Goal: Information Seeking & Learning: Learn about a topic

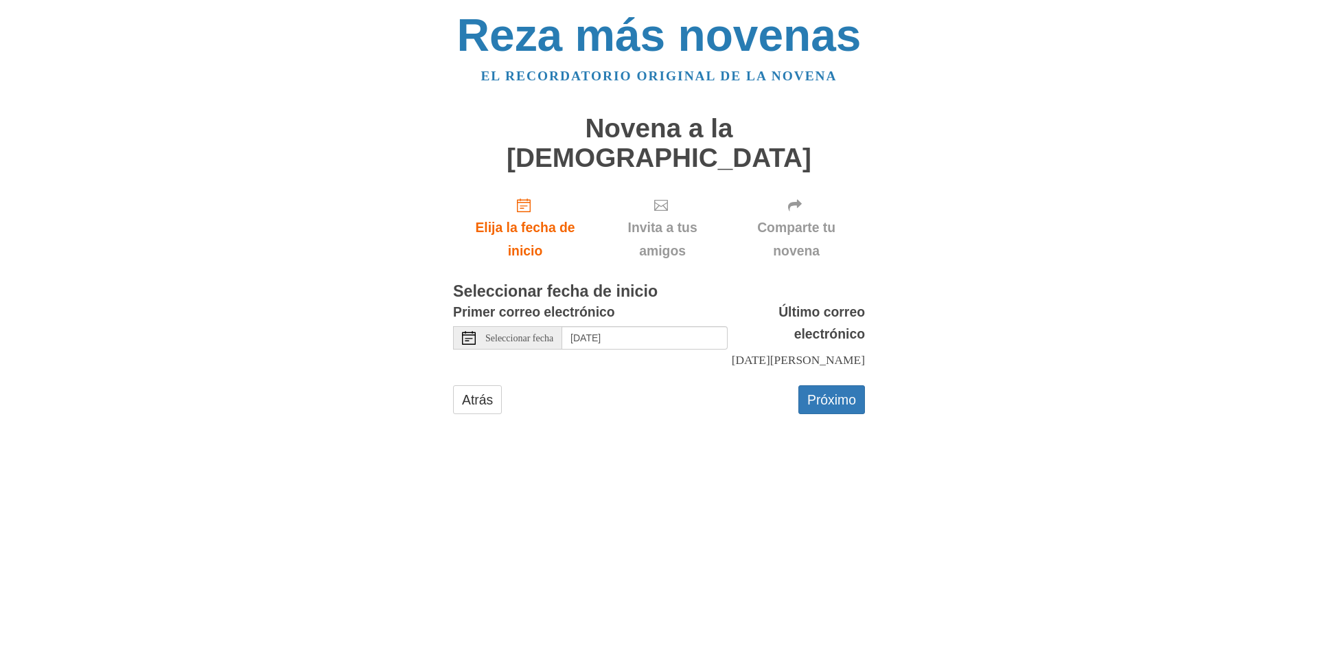
click at [622, 301] on div "Primer correo electrónico Seleccionar fecha Friday, August 22nd" at bounding box center [590, 331] width 275 height 61
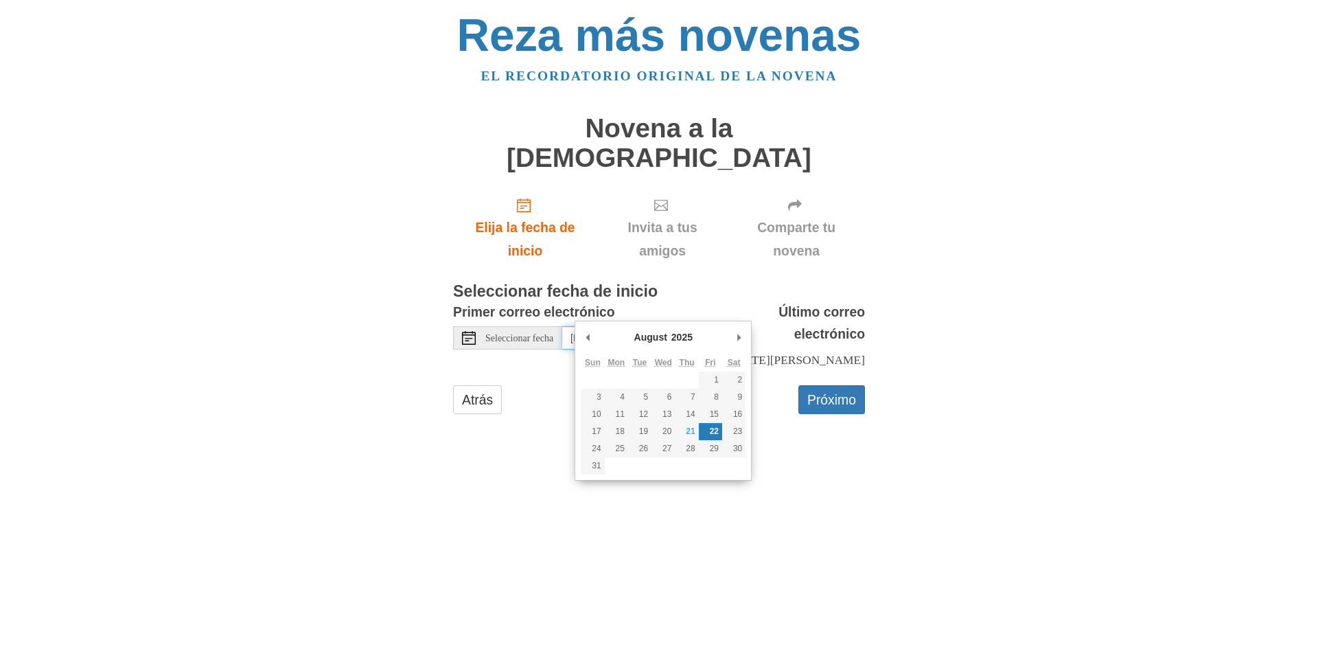
click at [623, 326] on input "[DATE]" at bounding box center [644, 337] width 165 height 23
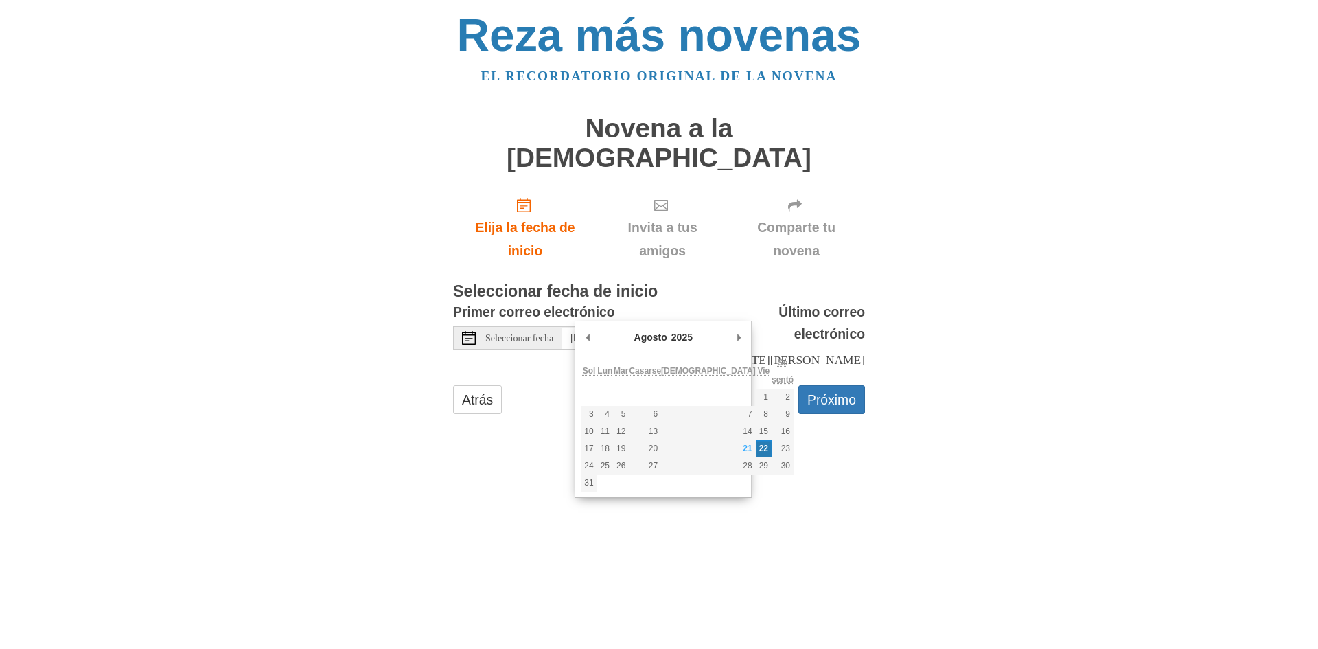
click at [1132, 454] on html "Reza más novenas El recordatorio original de la novena Novena a la Santísima Tr…" at bounding box center [659, 227] width 1318 height 454
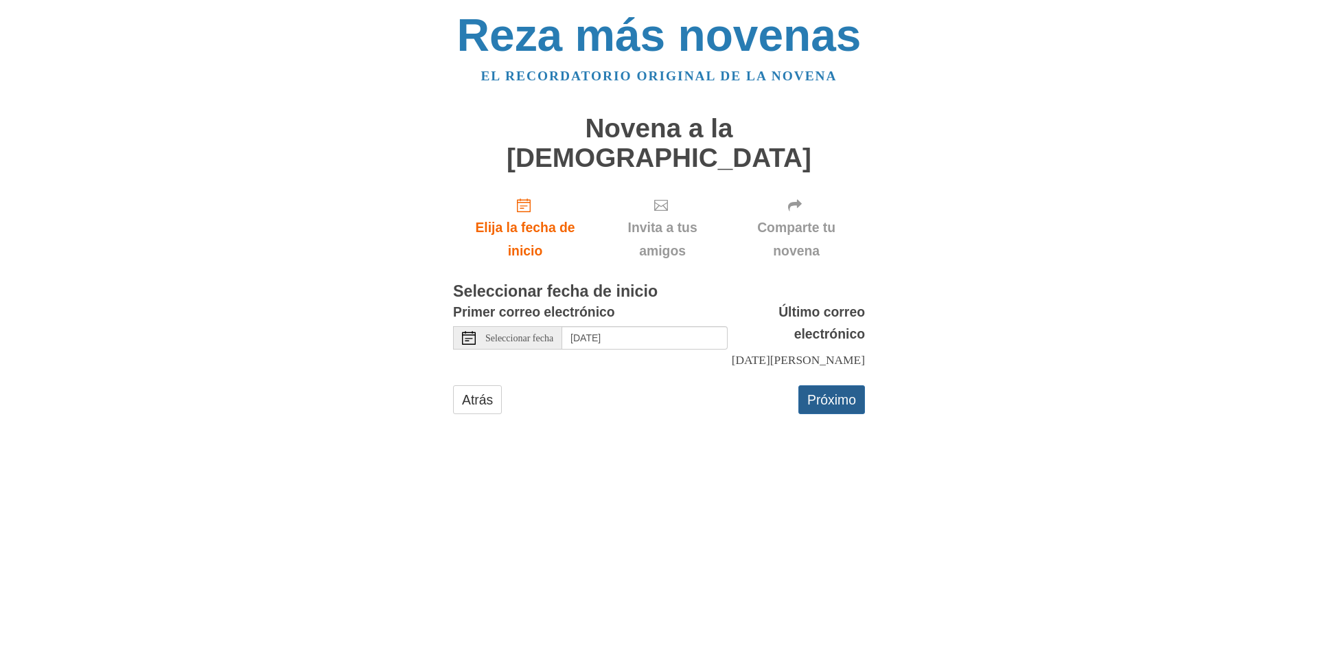
click at [836, 392] on font "Próximo" at bounding box center [831, 399] width 49 height 15
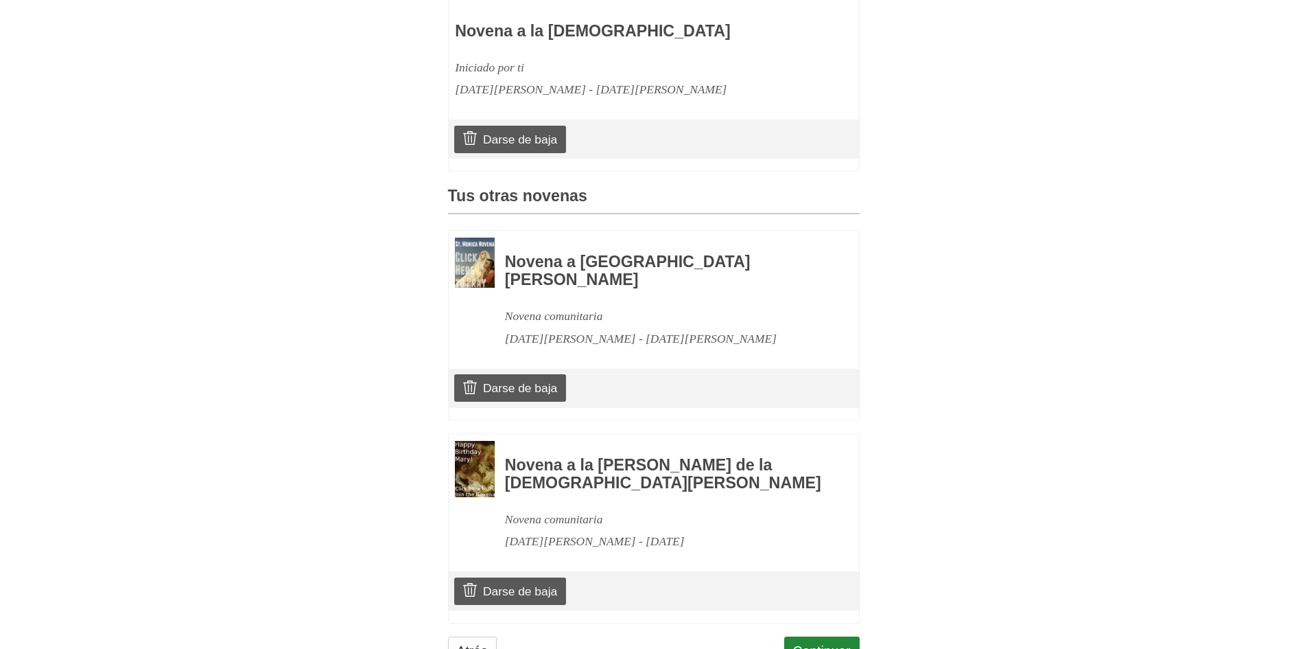
scroll to position [491, 0]
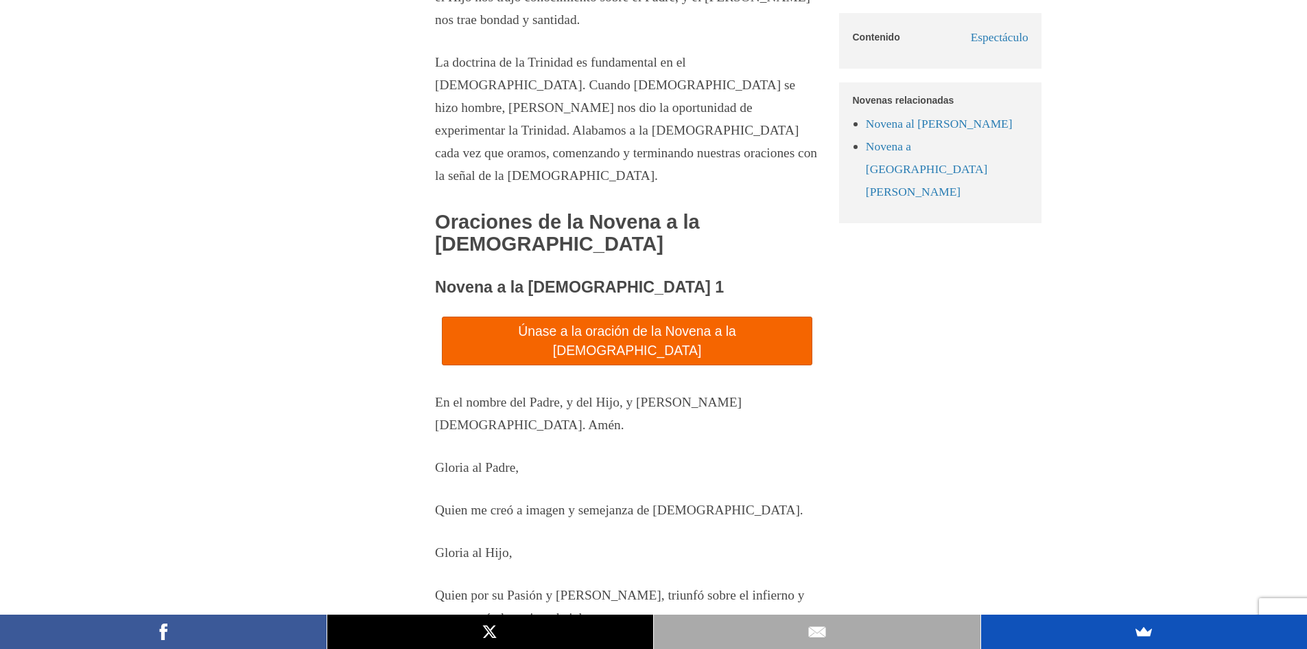
scroll to position [1393, 0]
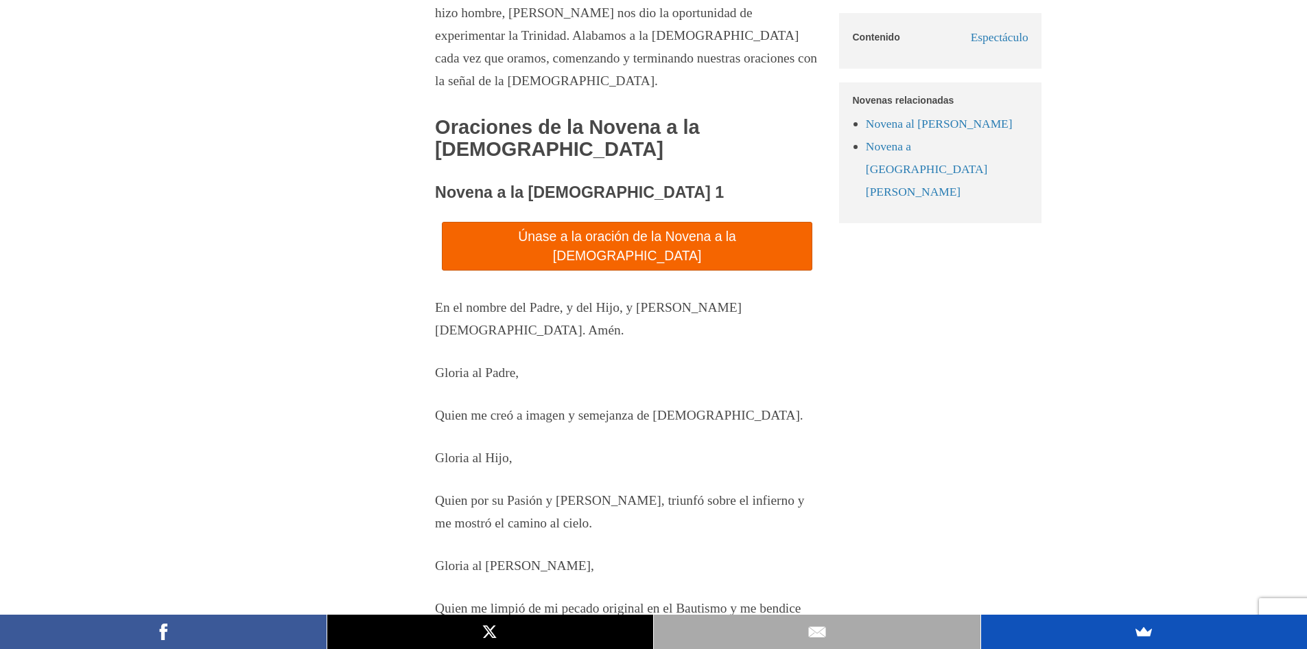
drag, startPoint x: 436, startPoint y: 152, endPoint x: 733, endPoint y: 133, distance: 297.8
copy font "Novena a la Santísima Trinidad - Día 1"
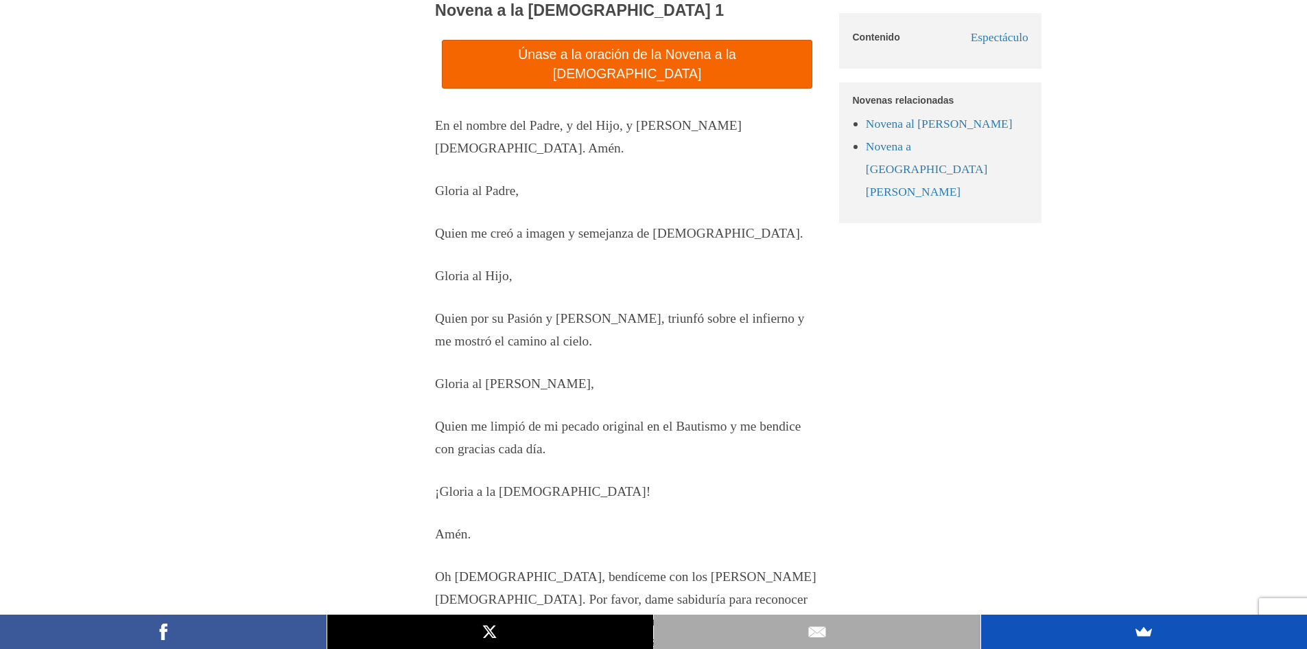
scroll to position [1599, 0]
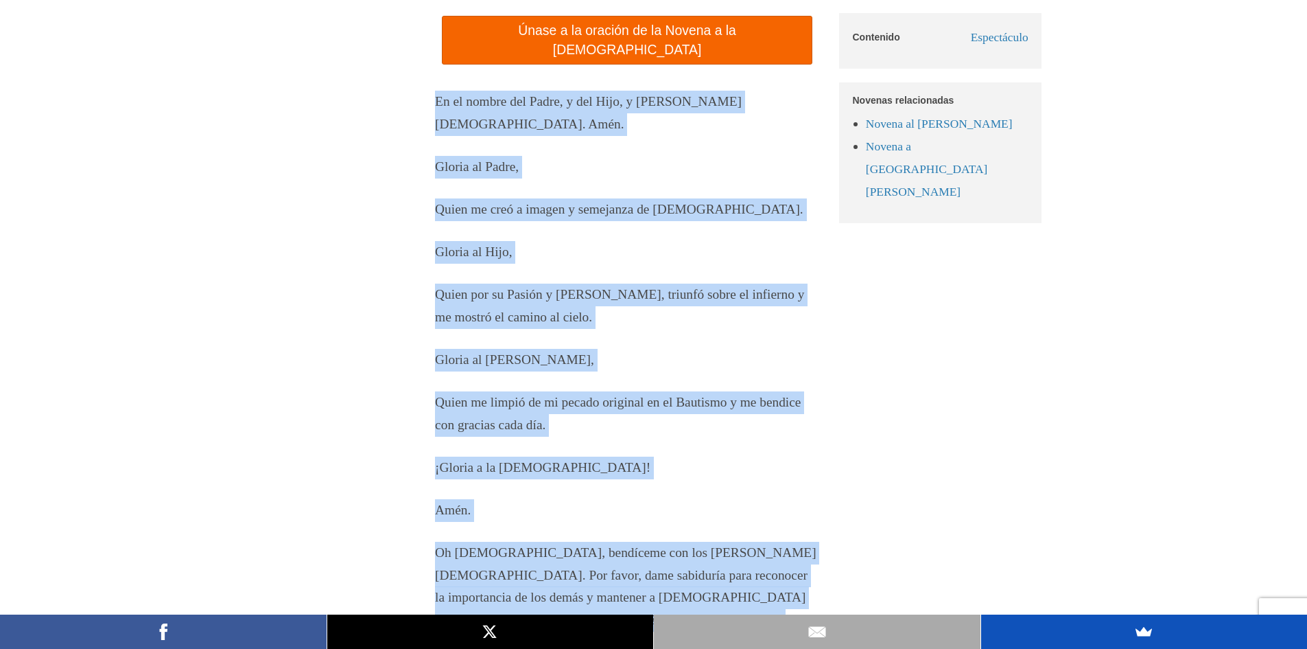
drag, startPoint x: 699, startPoint y: 574, endPoint x: 432, endPoint y: 48, distance: 590.5
copy div "En el nombre del Padre, y del Hijo, y del Espíritu Santo. Amén. Gloria al Padre…"
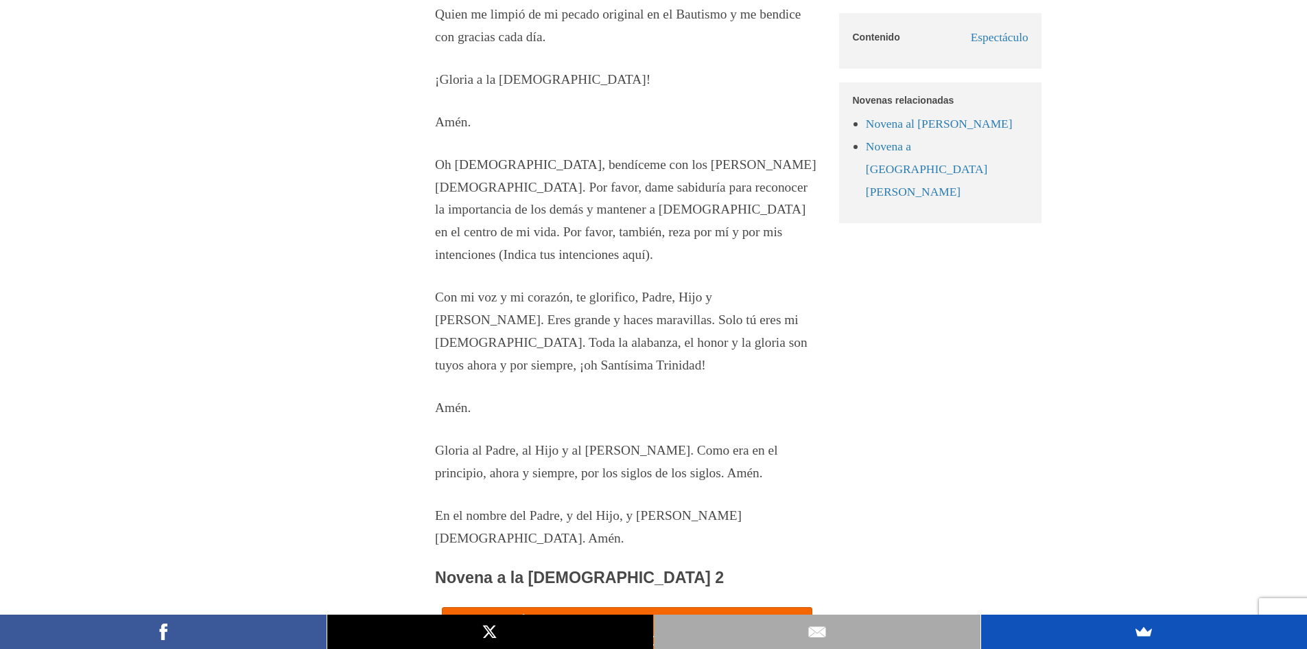
scroll to position [2011, 0]
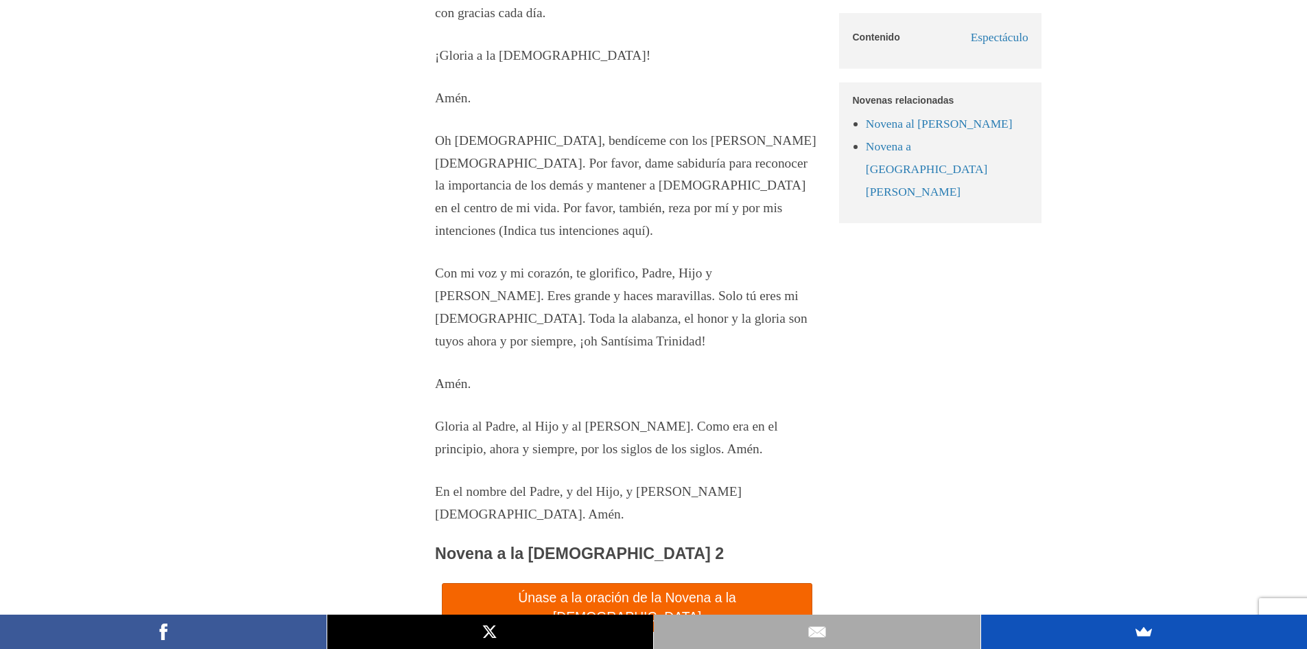
drag, startPoint x: 409, startPoint y: 207, endPoint x: 755, endPoint y: 489, distance: 446.3
copy section "Con mi voz y mi corazón, te glorifico, Padre, Hijo y Espíritu Santo. Eres grand…"
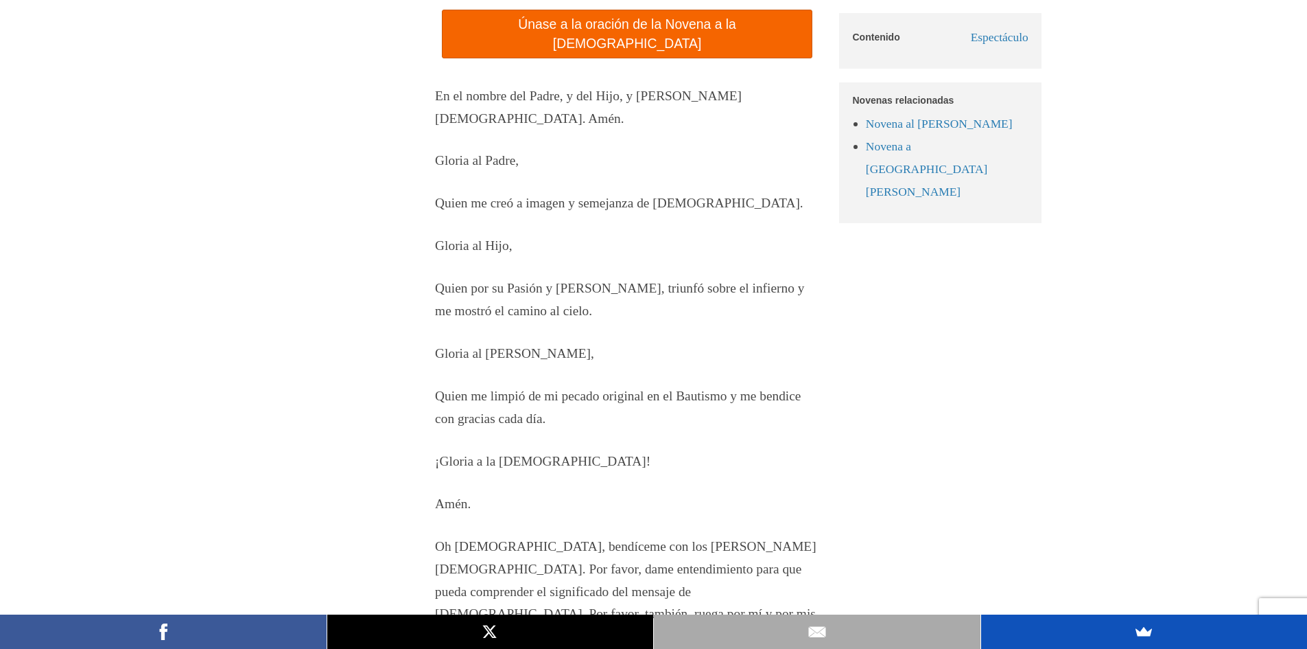
scroll to position [2560, 0]
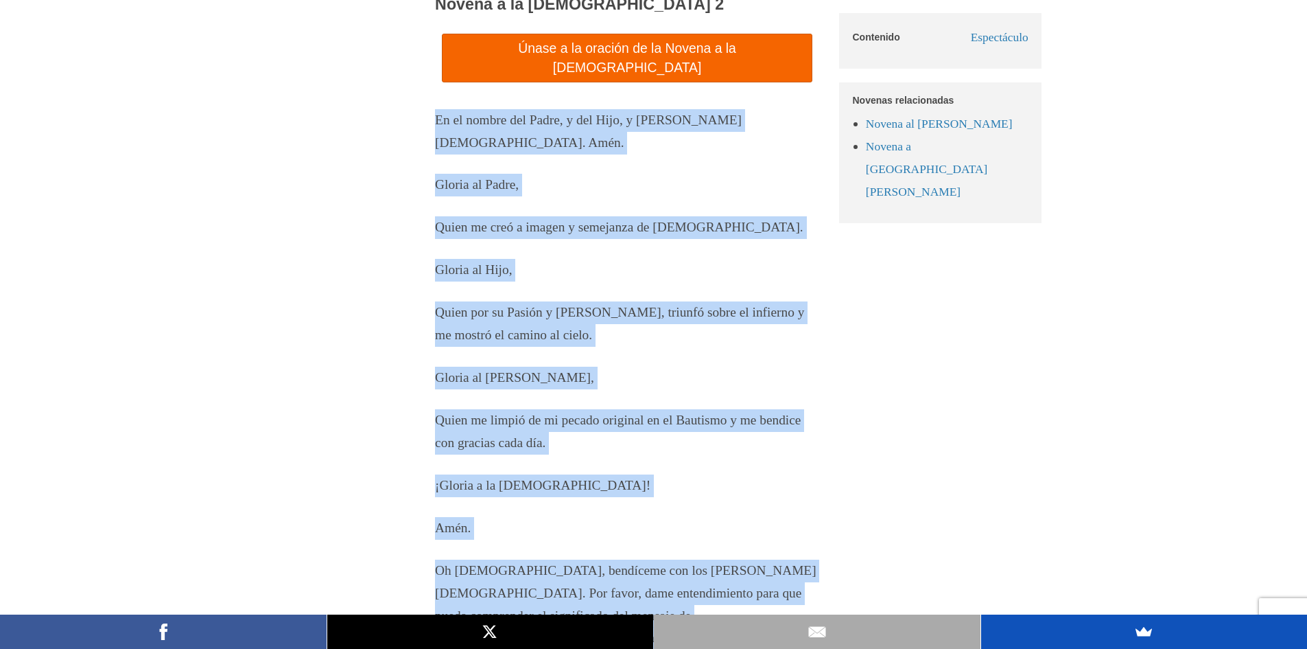
drag, startPoint x: 436, startPoint y: 52, endPoint x: 818, endPoint y: 592, distance: 660.8
click at [818, 592] on div "En el nombre del Padre, y del Hijo, y del Espíritu Santo. Amén. Gloria al Padre…" at bounding box center [627, 532] width 384 height 846
copy div "En el nombre del Padre, y del Hijo, y del Espíritu Santo. Amén. Gloria al Padre…"
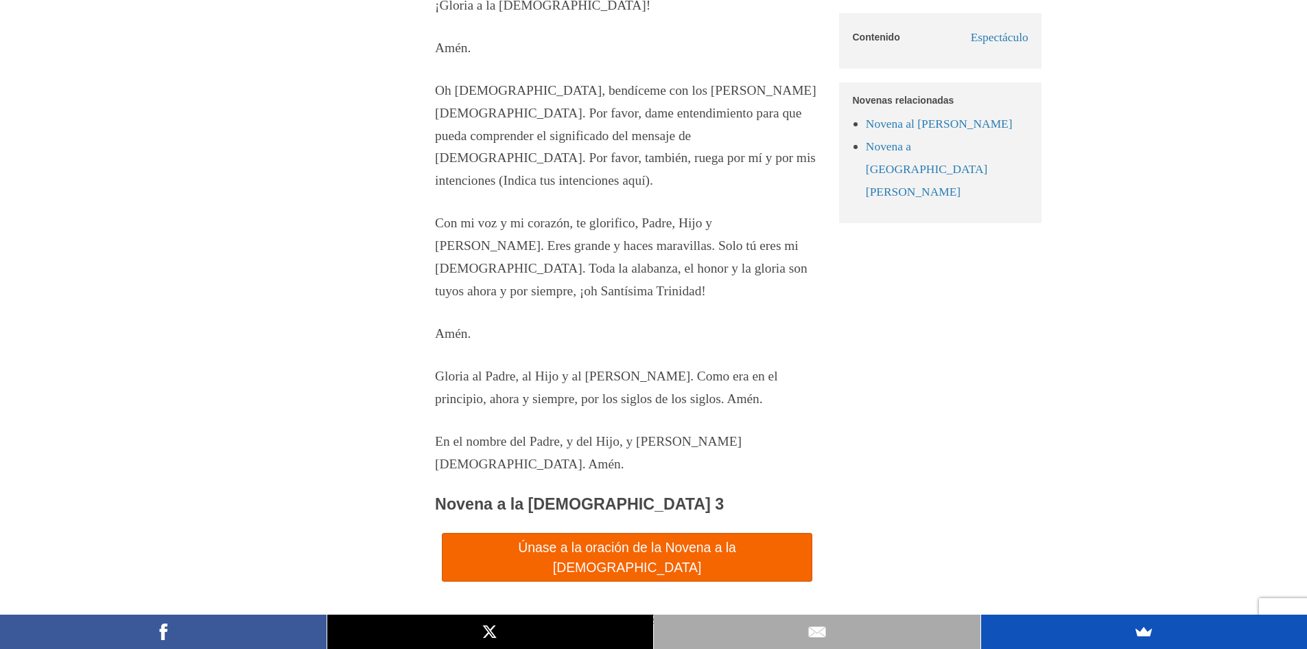
scroll to position [3040, 0]
drag, startPoint x: 414, startPoint y: 154, endPoint x: 732, endPoint y: 440, distance: 427.7
copy section "Con mi voz y mi corazón, te glorifico, Padre, Hijo y Espíritu Santo. Eres grand…"
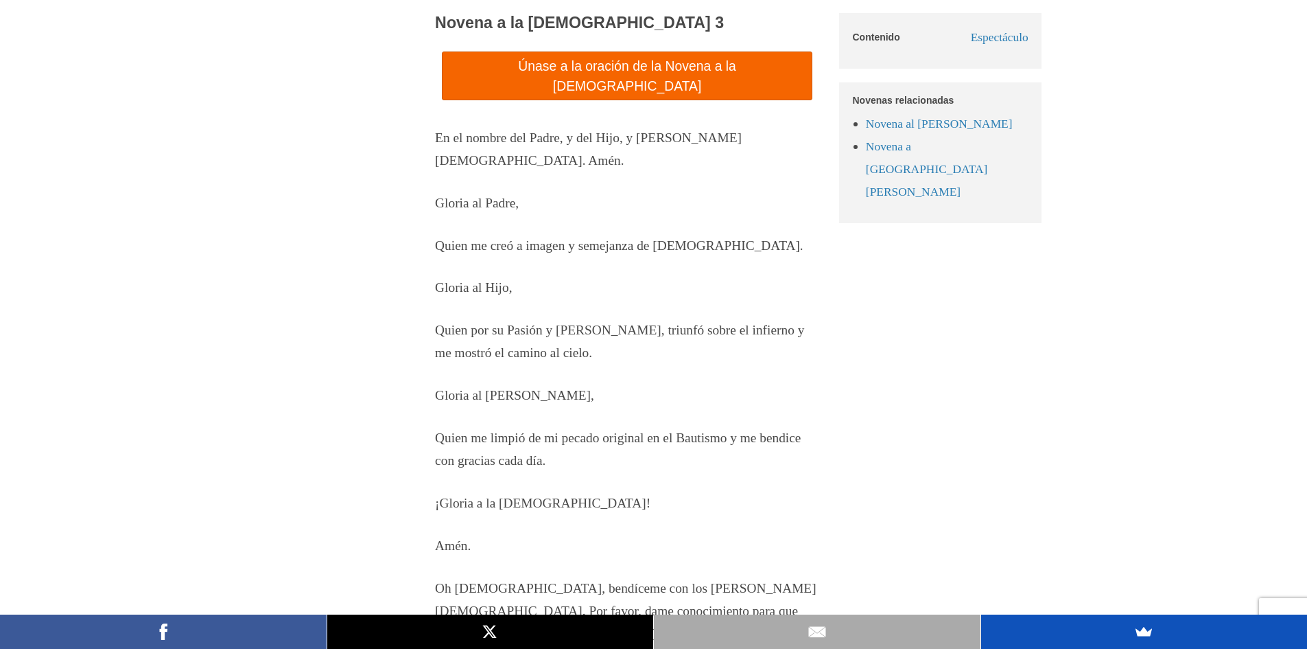
scroll to position [3589, 0]
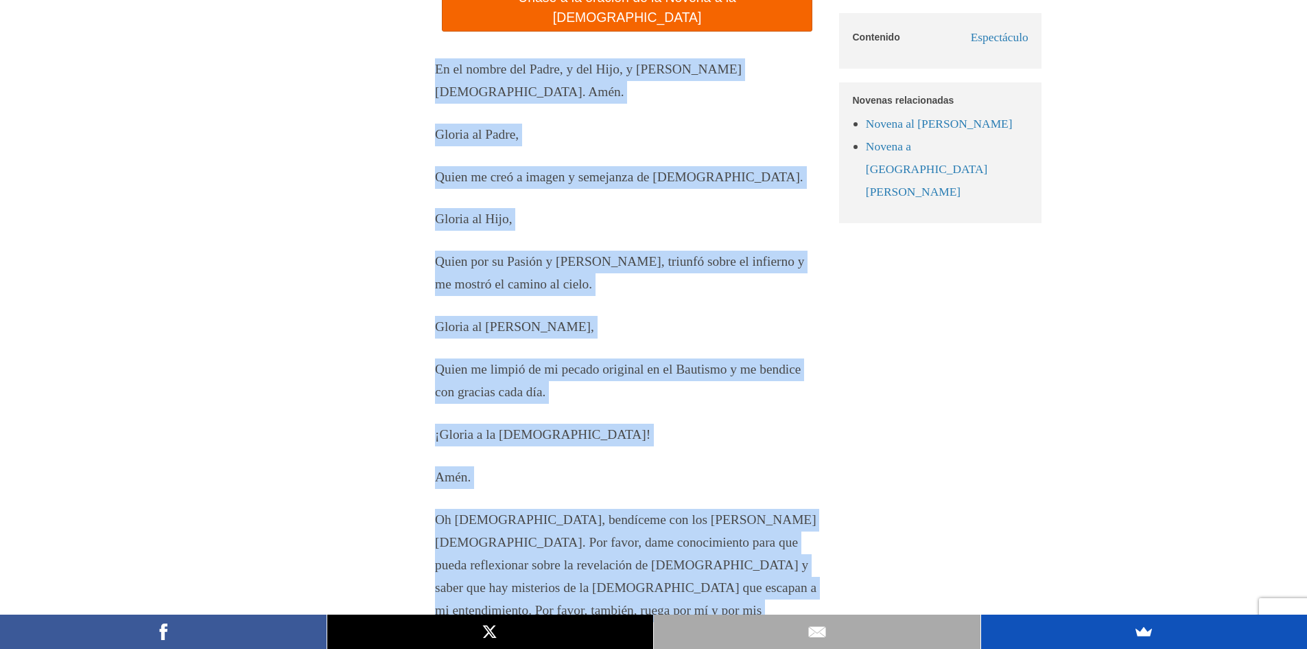
drag, startPoint x: 434, startPoint y: 36, endPoint x: 730, endPoint y: 580, distance: 618.5
copy div "En el nombre del Padre, y del Hijo, y del Espíritu Santo. Amén. Gloria al Padre…"
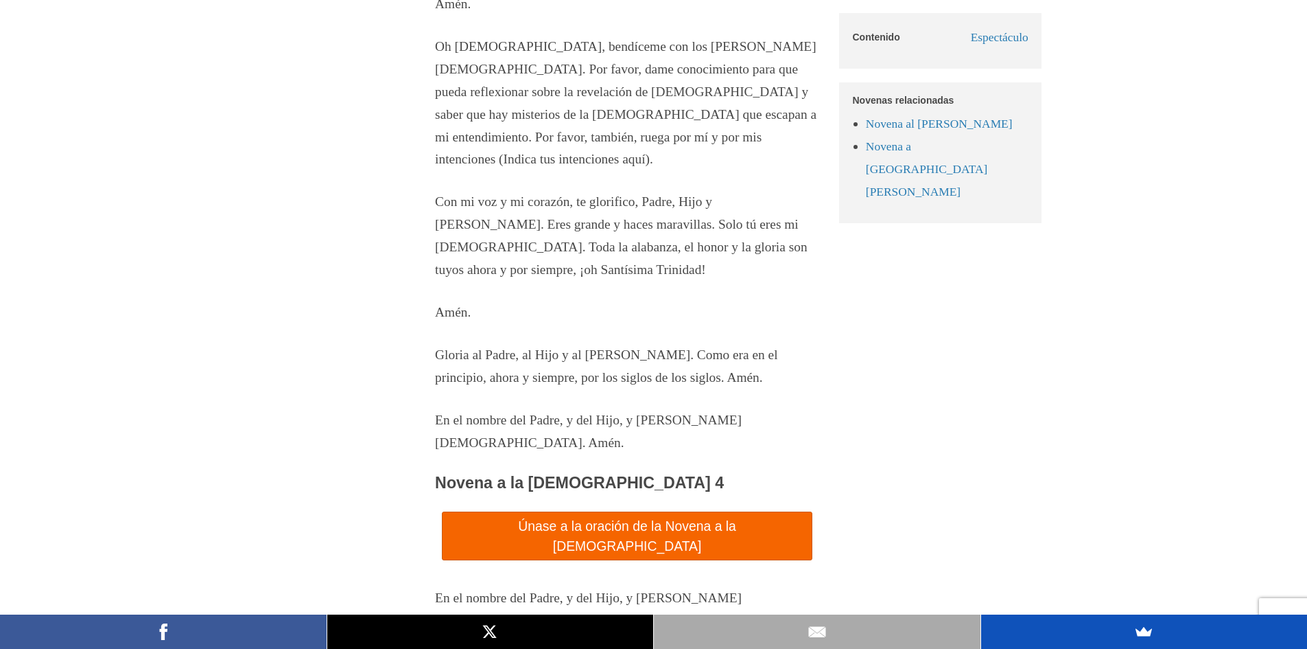
scroll to position [4070, 0]
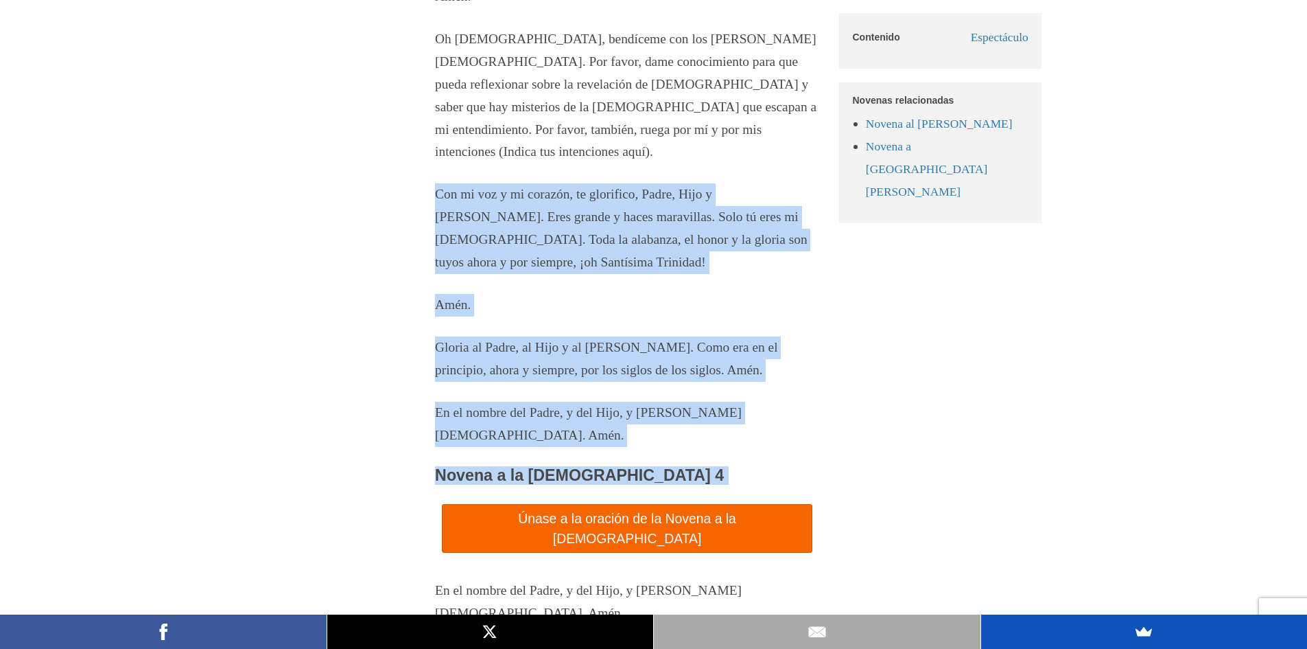
drag, startPoint x: 426, startPoint y: 130, endPoint x: 799, endPoint y: 485, distance: 514.6
copy section "Con mi voz y mi corazón, te glorifico, Padre, Hijo y Espíritu Santo. Eres grand…"
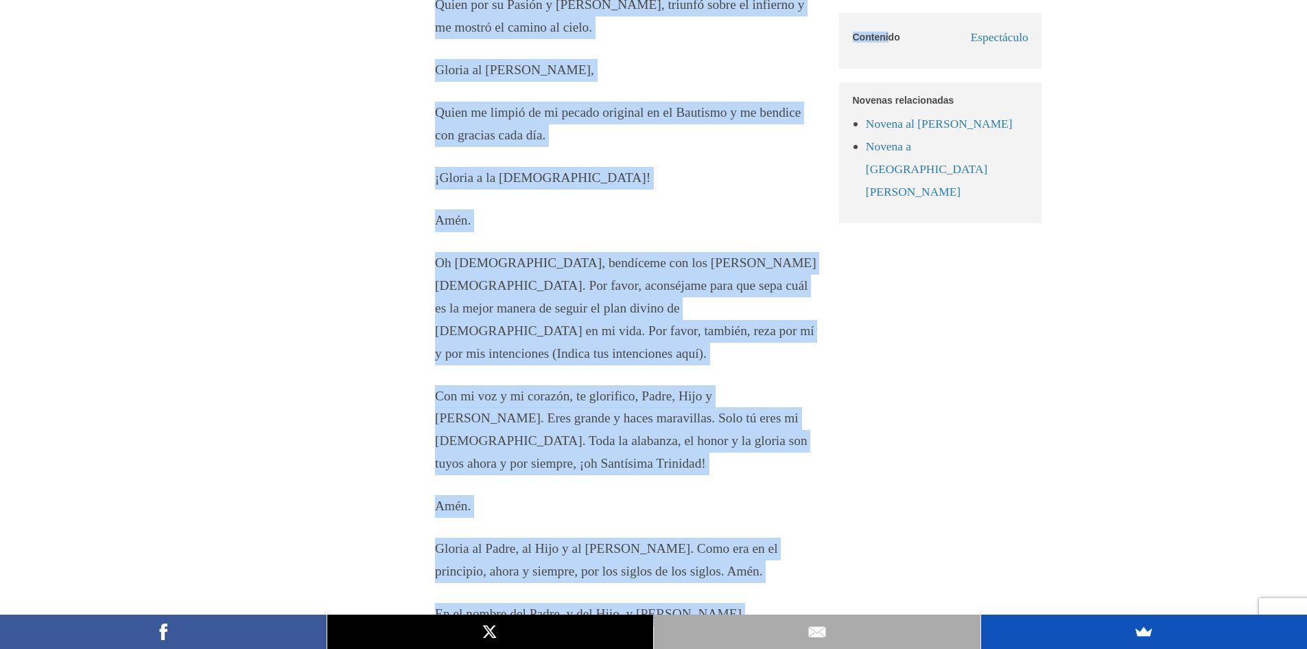
scroll to position [4869, 0]
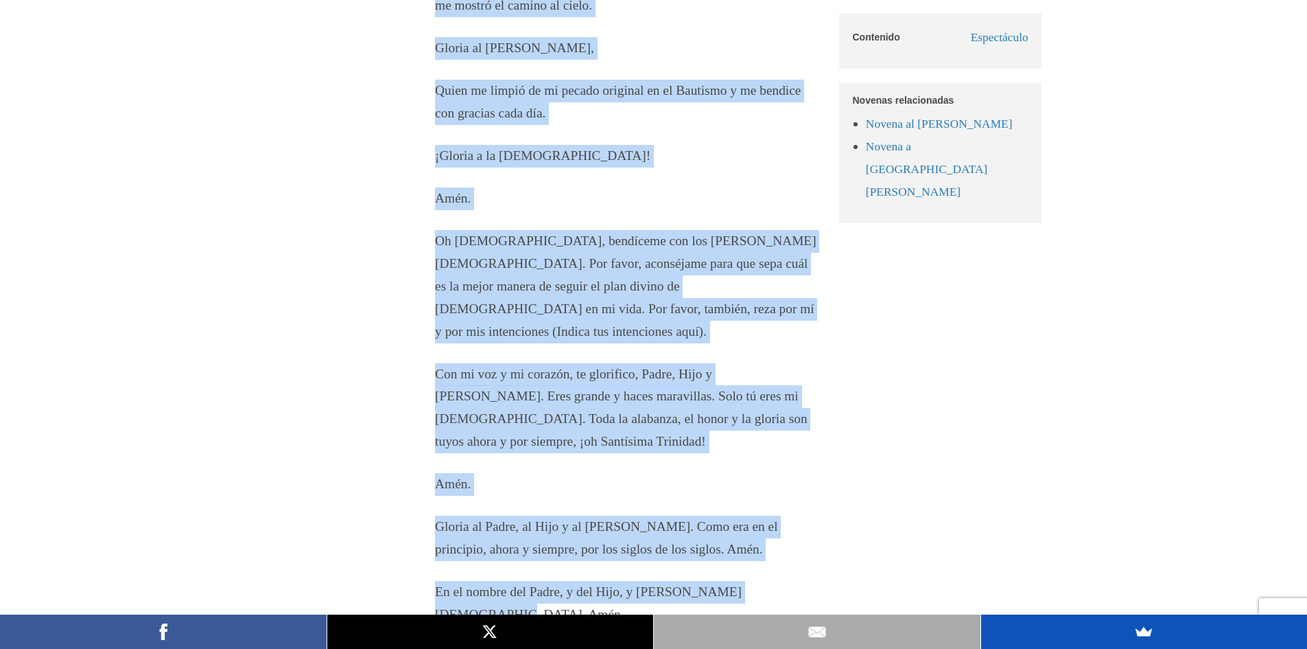
drag, startPoint x: 415, startPoint y: 37, endPoint x: 785, endPoint y: 573, distance: 651.3
click at [785, 573] on div "Novena a la Santísima Trinidad ¿Eres nuevo aquí? ¡Únete a nosotros en oración! …" at bounding box center [654, 597] width 776 height 9963
copy div "En el nombre del Padre, y del Hijo, y del Espíritu Santo. Amén. Gloria al Padre…"
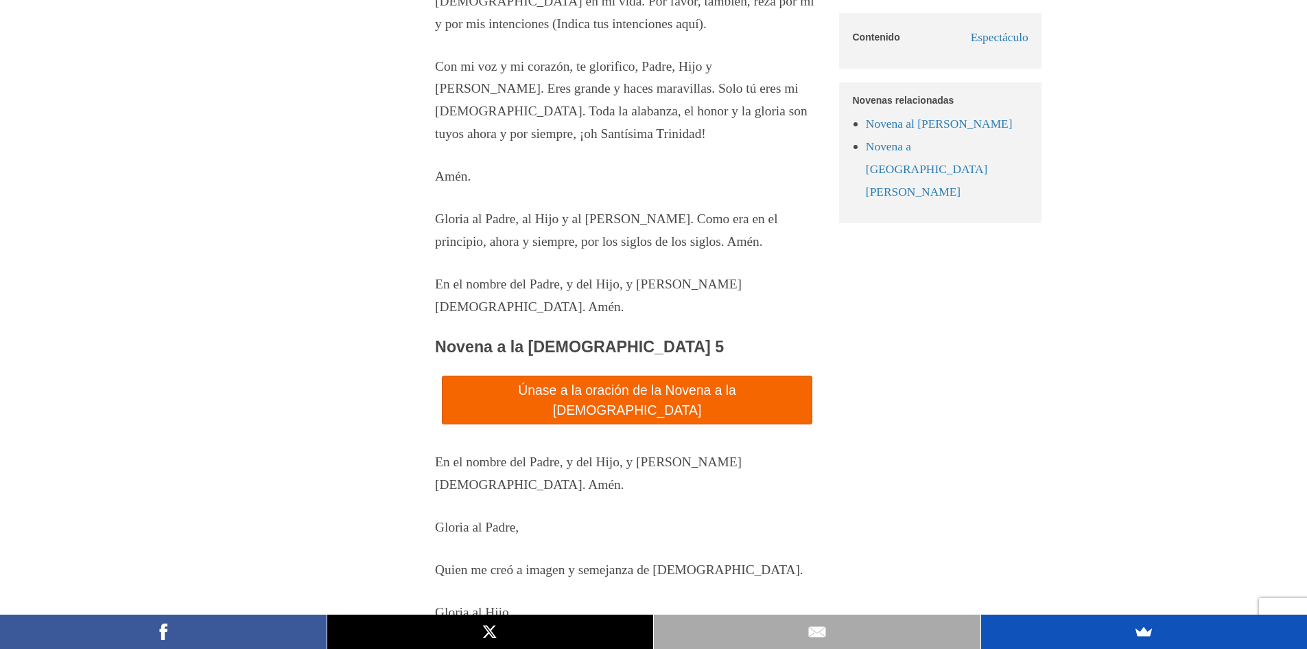
scroll to position [5213, 0]
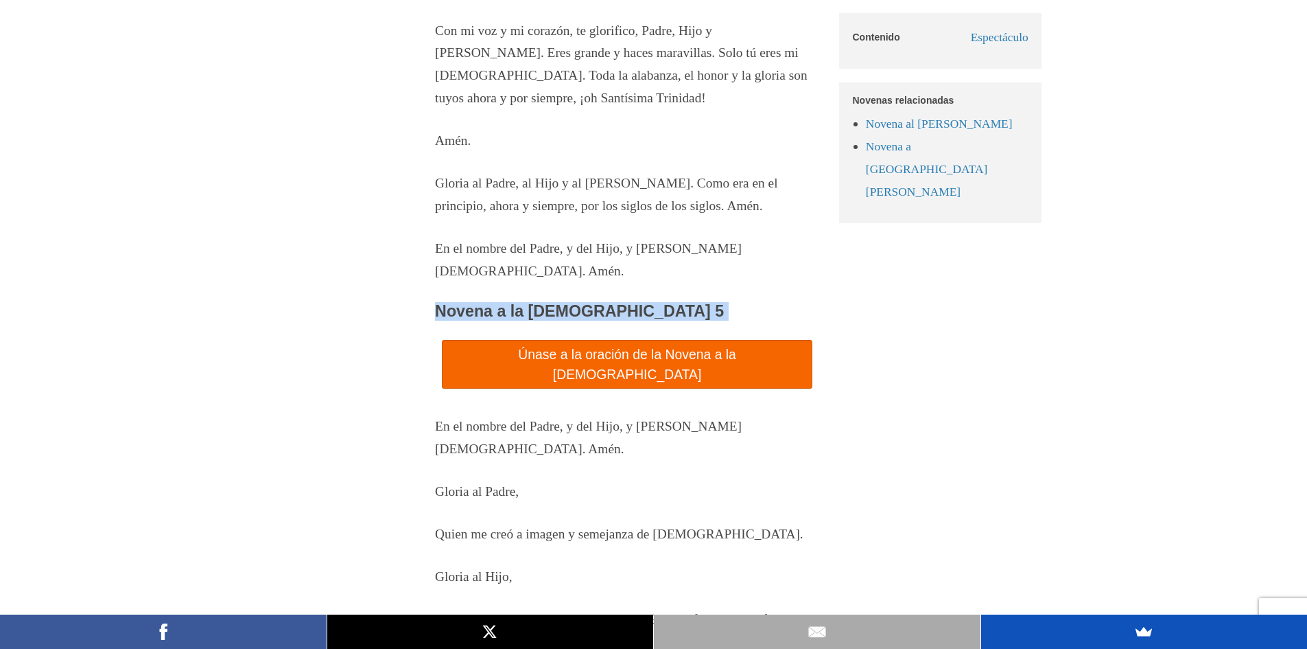
drag, startPoint x: 419, startPoint y: 279, endPoint x: 730, endPoint y: 297, distance: 310.7
click at [730, 297] on div "Novena a la Santísima Trinidad ¿Eres nuevo aquí? ¡Únete a nosotros en oración! …" at bounding box center [654, 254] width 776 height 9963
copy div "Novena a la Santísima Trinidad - Día 5 Únase a la oración de la Novena a la San…"
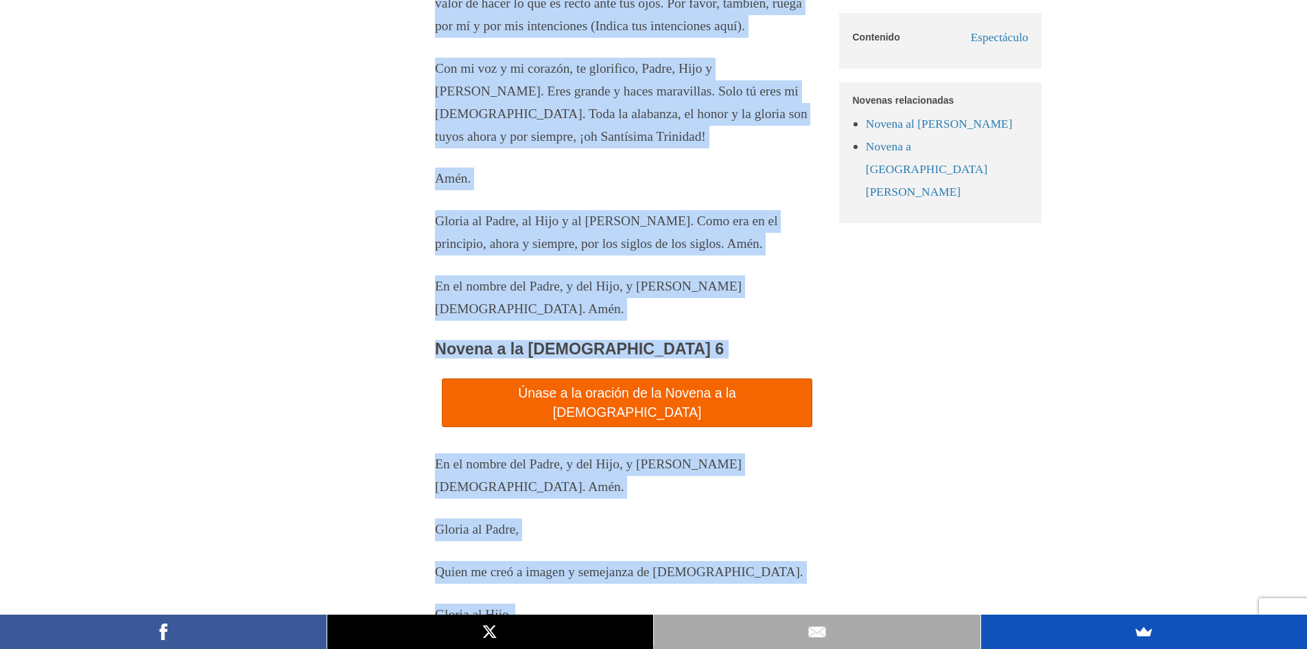
scroll to position [6144, 0]
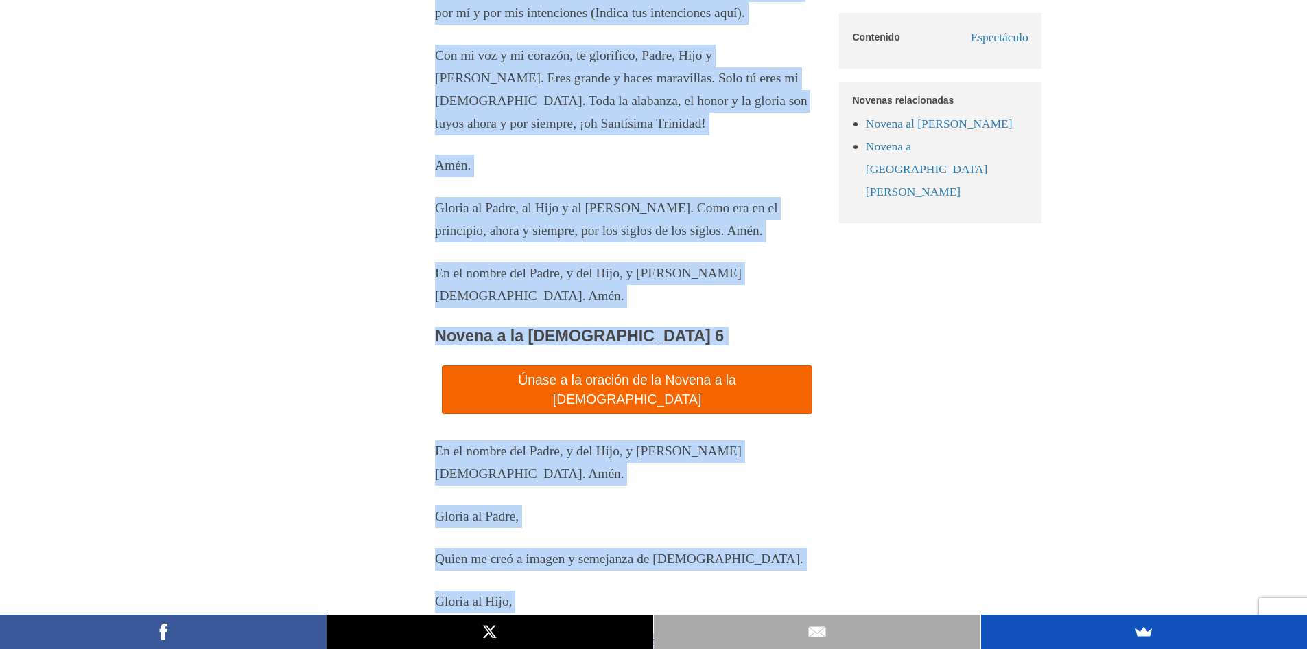
drag, startPoint x: 430, startPoint y: 30, endPoint x: 774, endPoint y: 325, distance: 453.2
copy section "En el nombre del Padre, y del Hijo, y del Espíritu Santo. Amén. Gloria al Padre…"
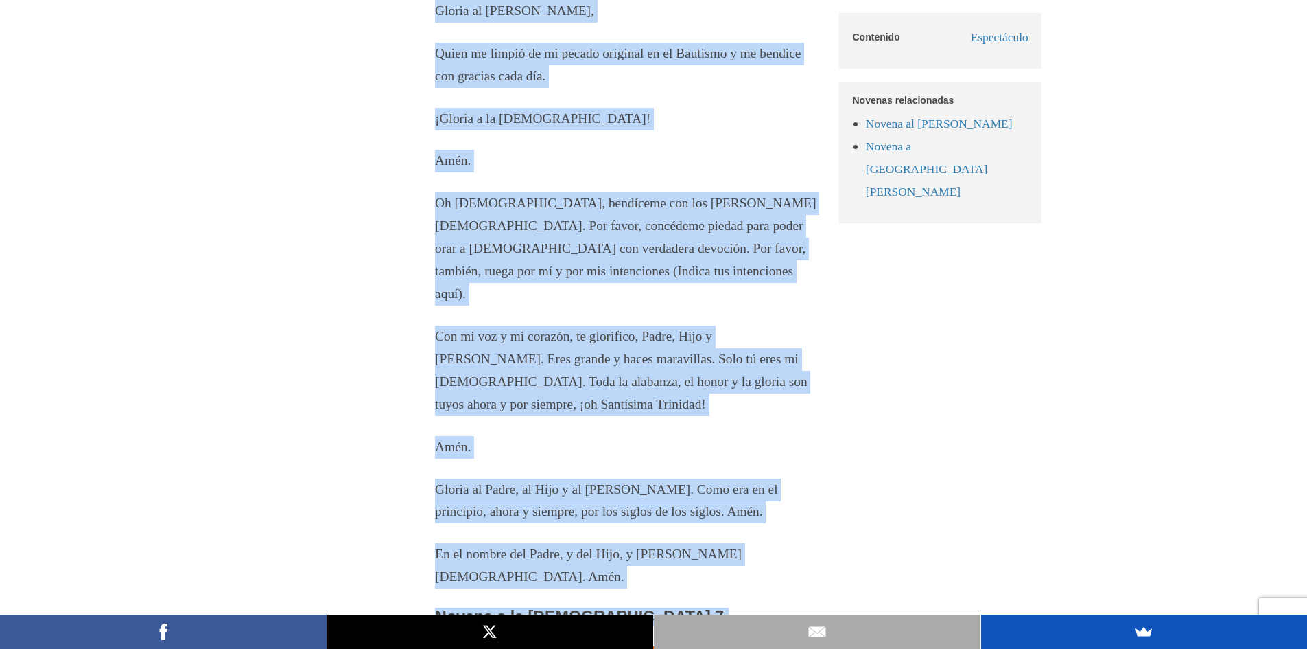
scroll to position [6867, 0]
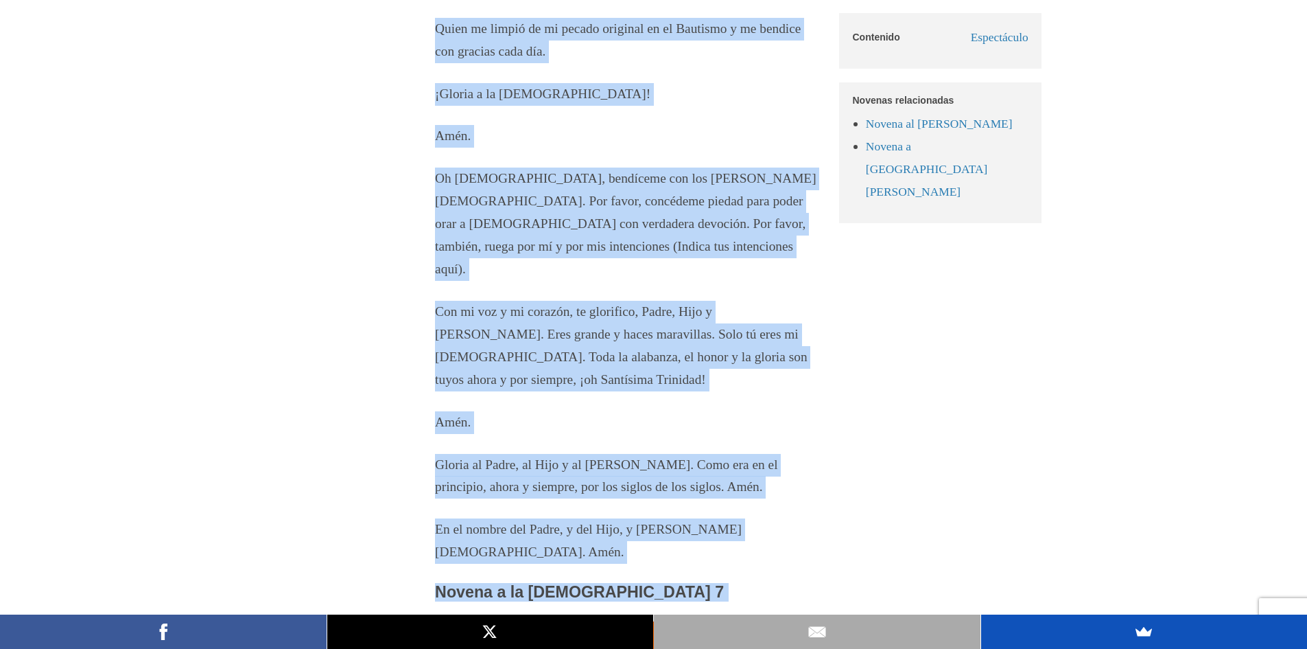
drag, startPoint x: 426, startPoint y: 11, endPoint x: 759, endPoint y: 596, distance: 673.8
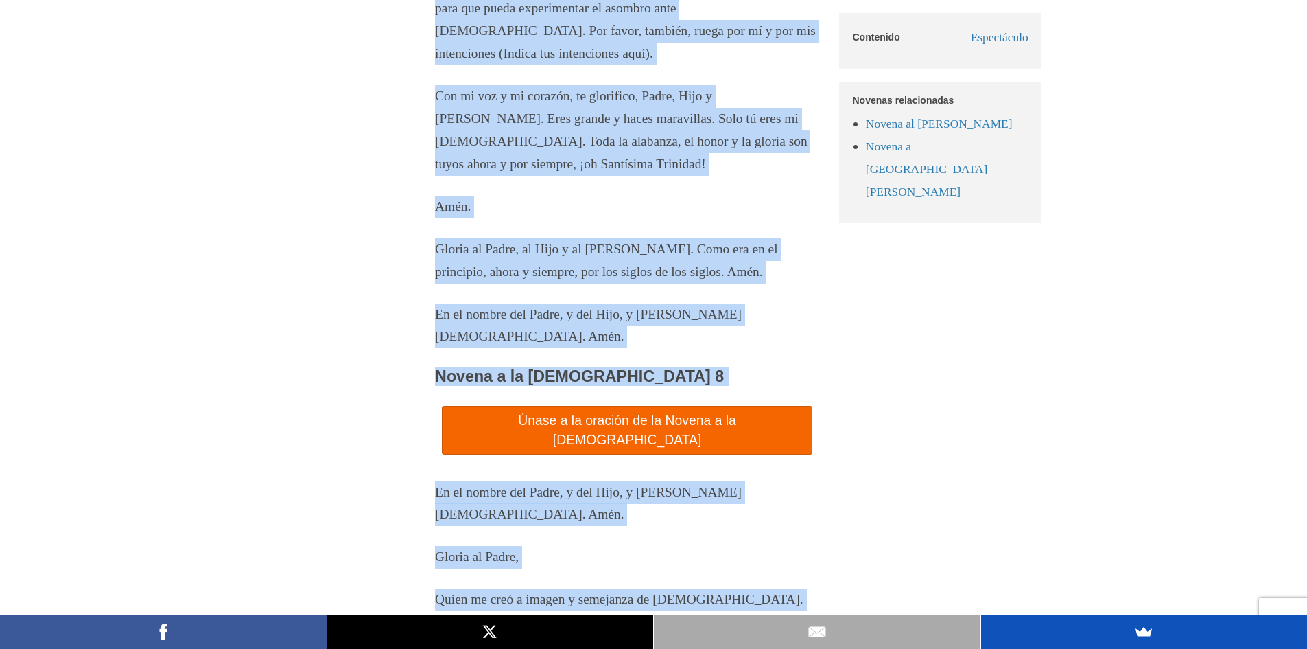
scroll to position [8250, 0]
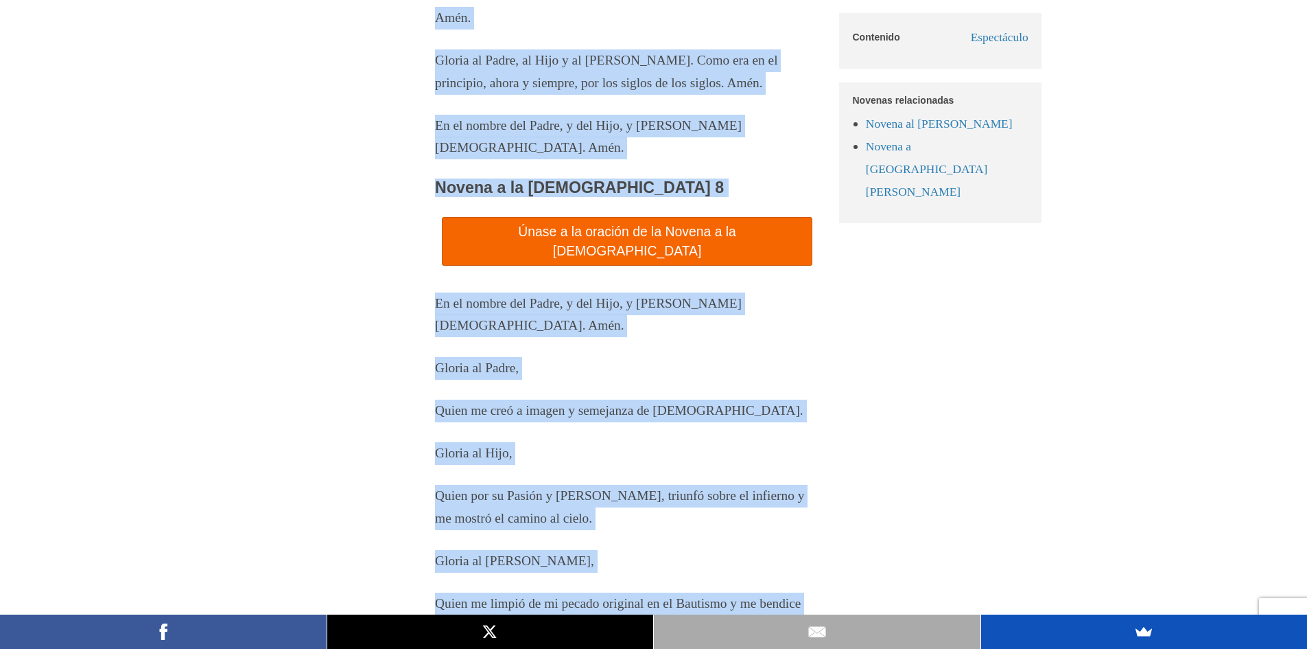
drag, startPoint x: 434, startPoint y: 69, endPoint x: 745, endPoint y: 190, distance: 333.5
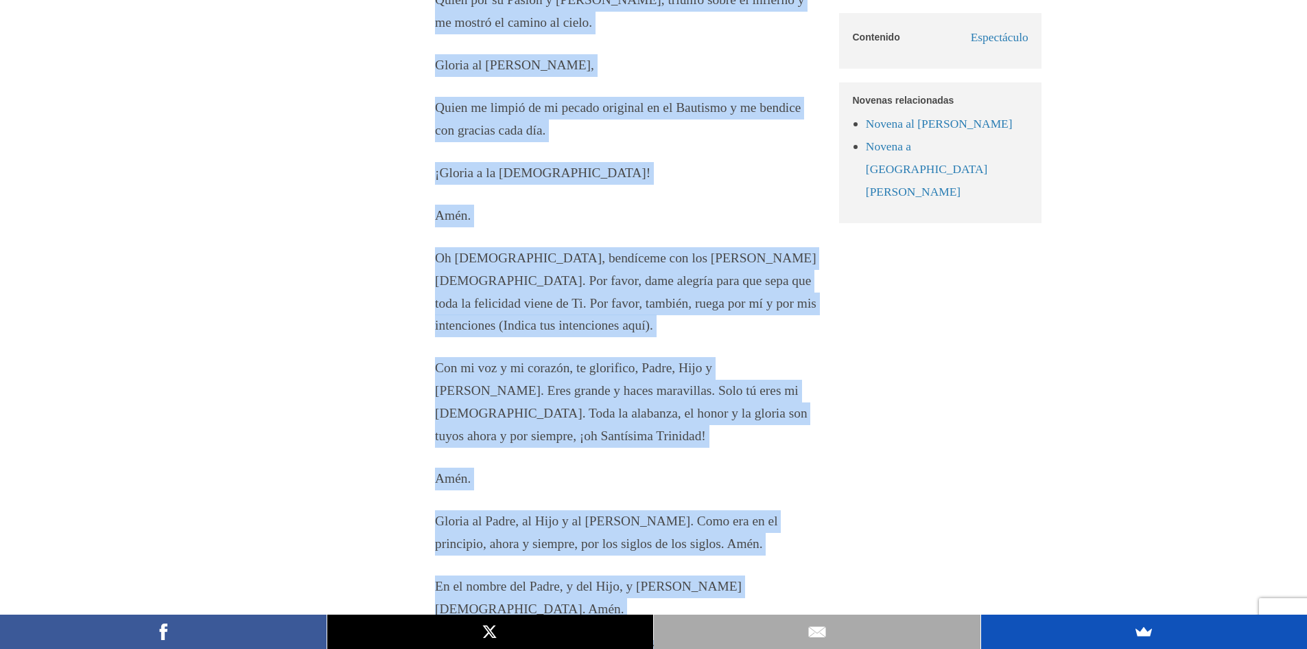
scroll to position [9020, 0]
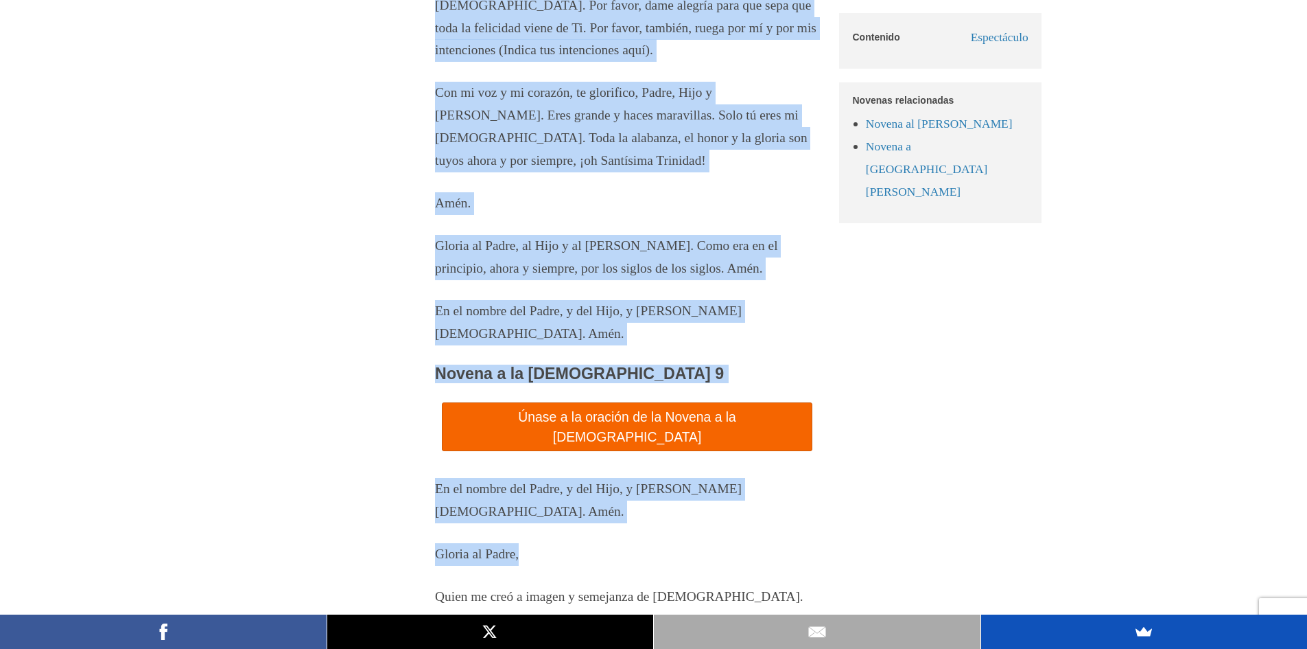
drag, startPoint x: 429, startPoint y: 78, endPoint x: 749, endPoint y: 371, distance: 434.8
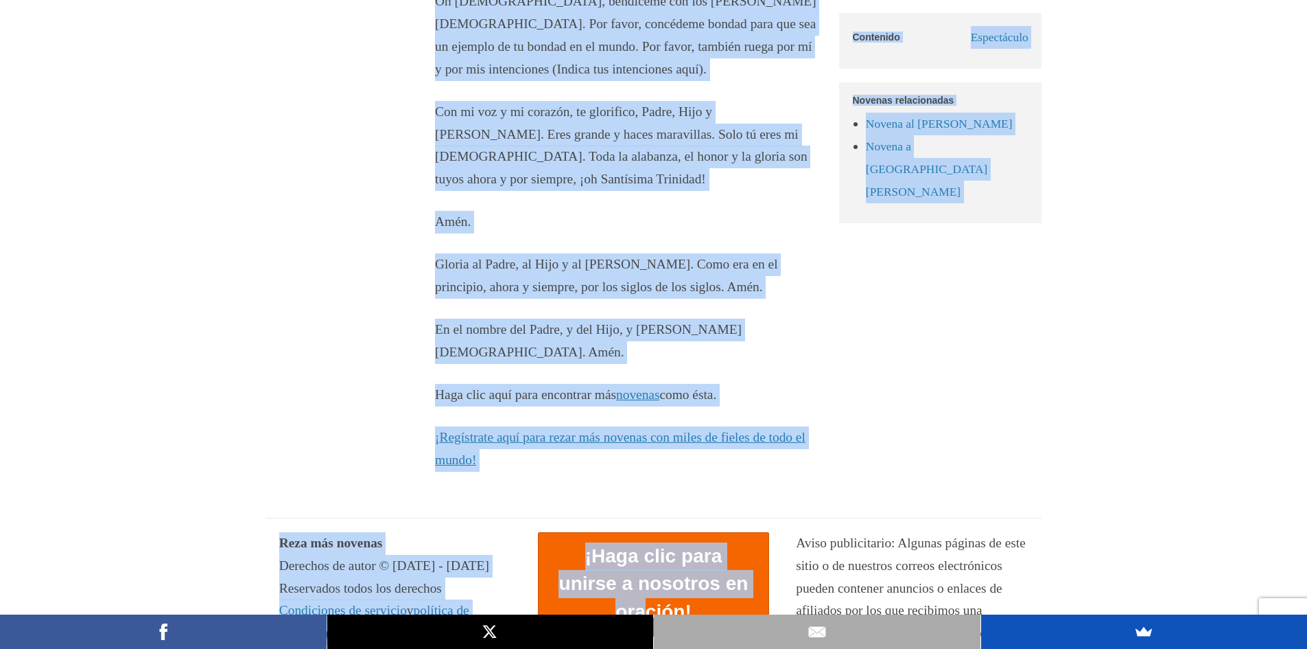
scroll to position [10015, 0]
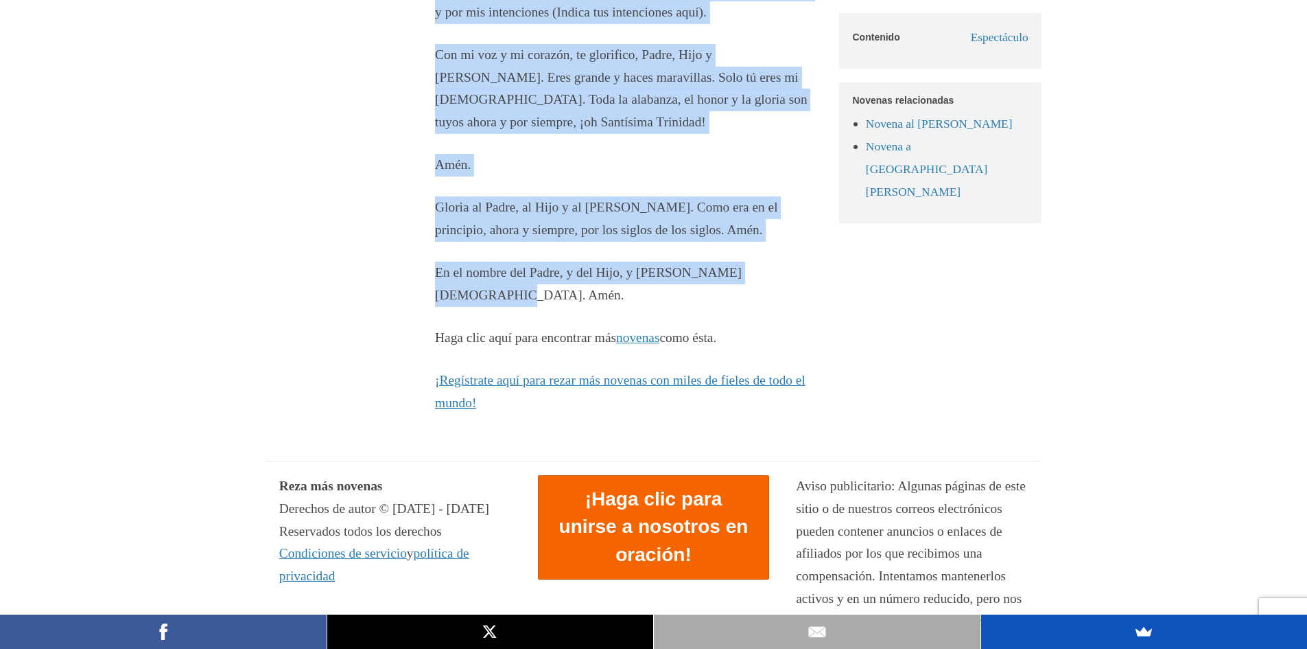
drag, startPoint x: 388, startPoint y: 200, endPoint x: 646, endPoint y: 331, distance: 289.1
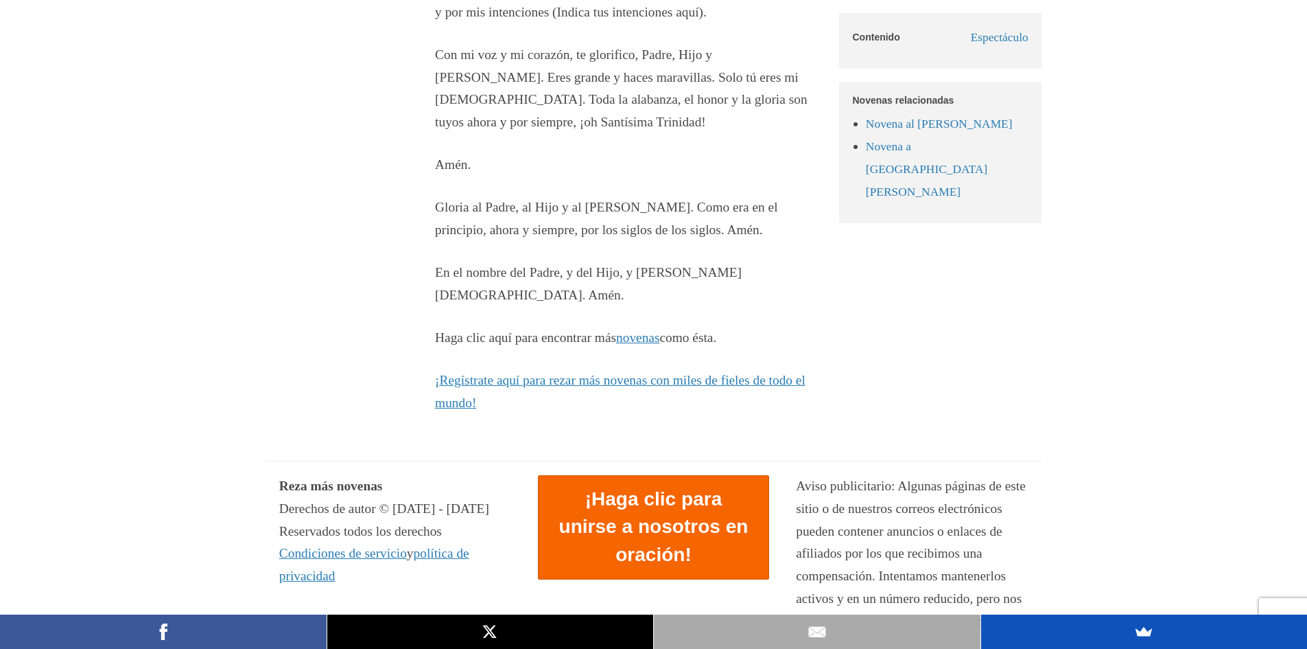
click at [694, 349] on p "Haga clic aquí para encontrar más novenas como ésta." at bounding box center [627, 338] width 384 height 23
click at [660, 345] on font "novenas" at bounding box center [637, 337] width 43 height 14
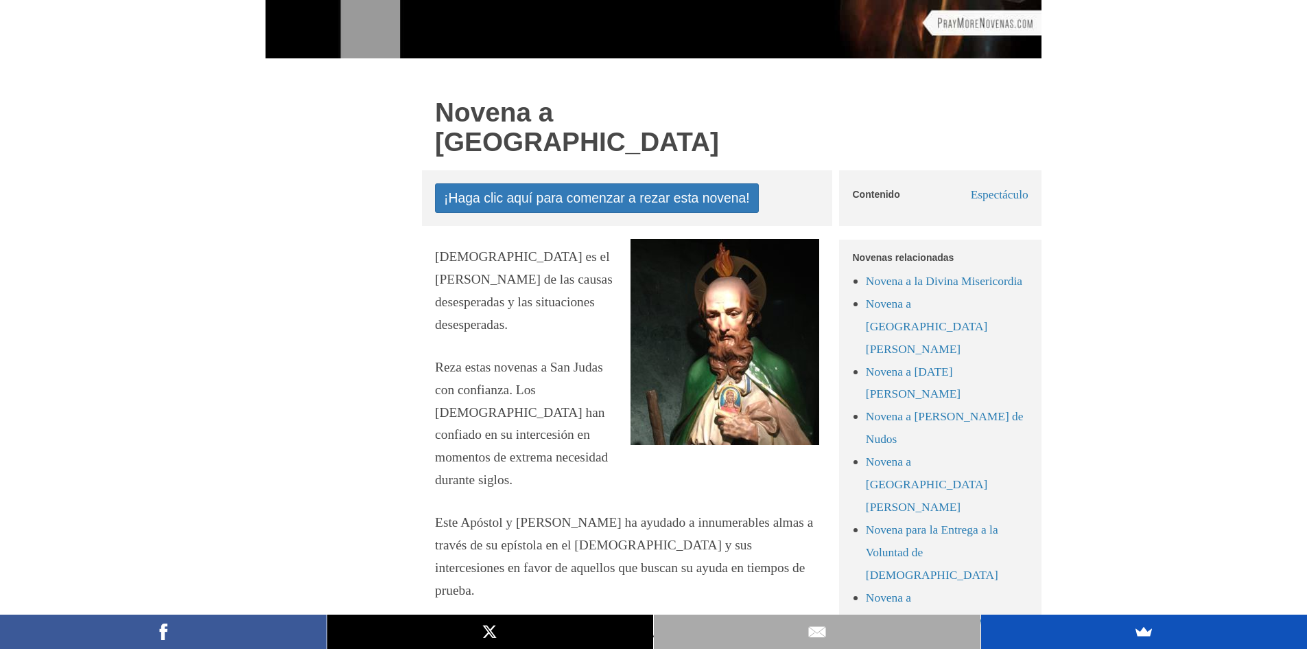
scroll to position [412, 0]
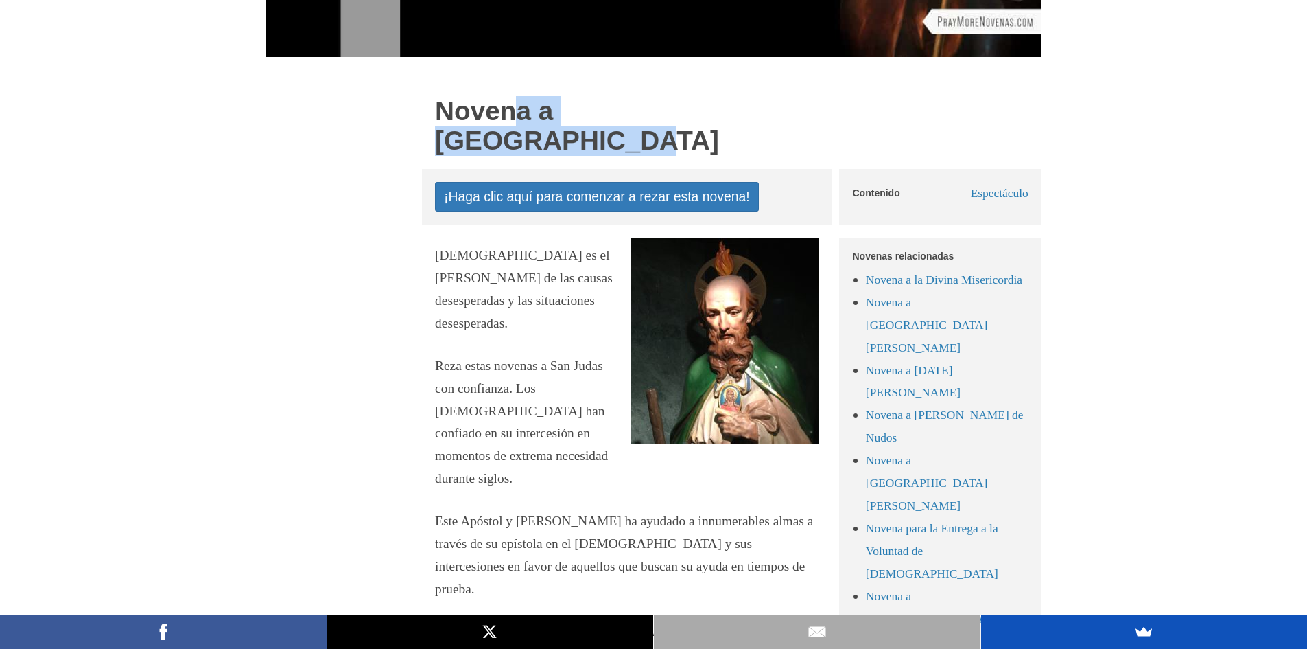
drag, startPoint x: 427, startPoint y: 106, endPoint x: 747, endPoint y: 117, distance: 320.0
copy font "Novena a [GEOGRAPHIC_DATA]"
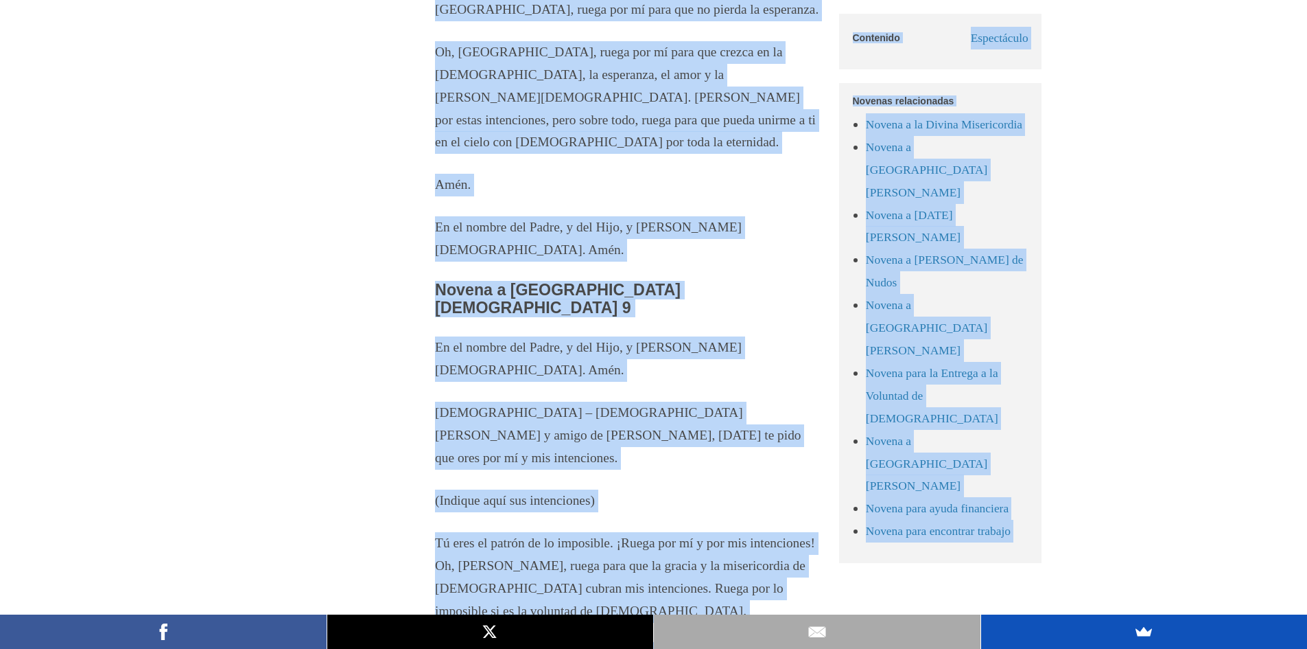
scroll to position [8162, 0]
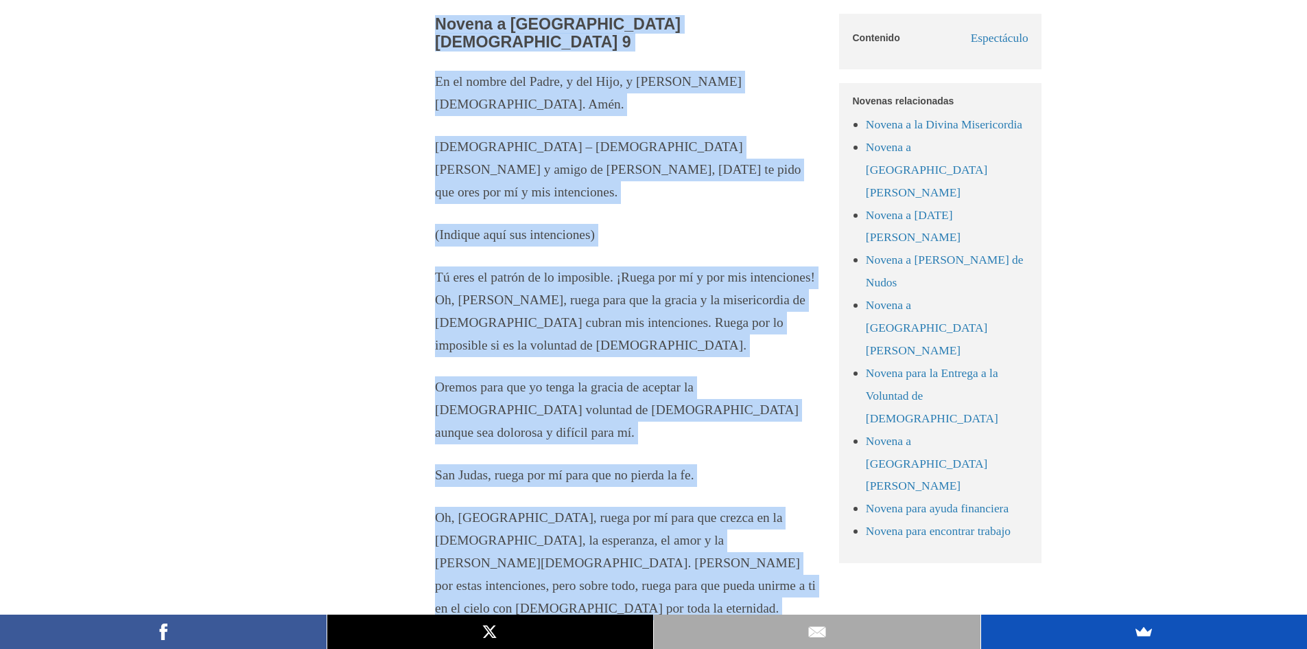
drag, startPoint x: 393, startPoint y: 95, endPoint x: 417, endPoint y: 336, distance: 242.0
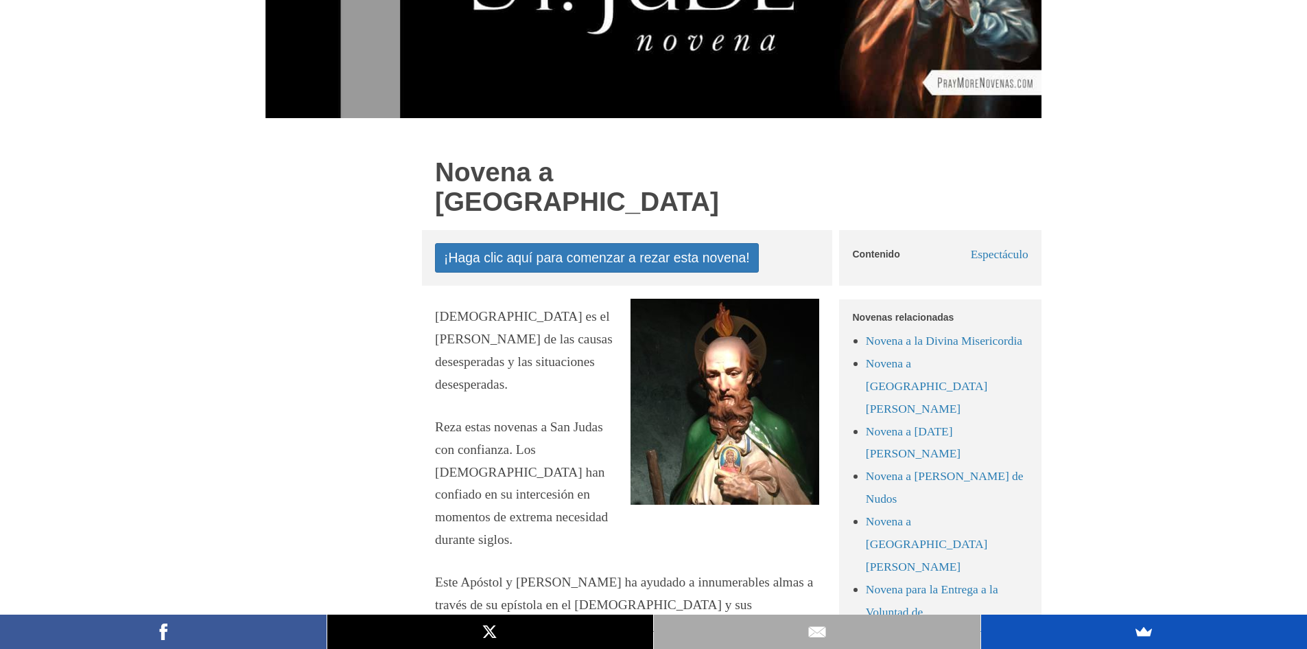
scroll to position [373, 0]
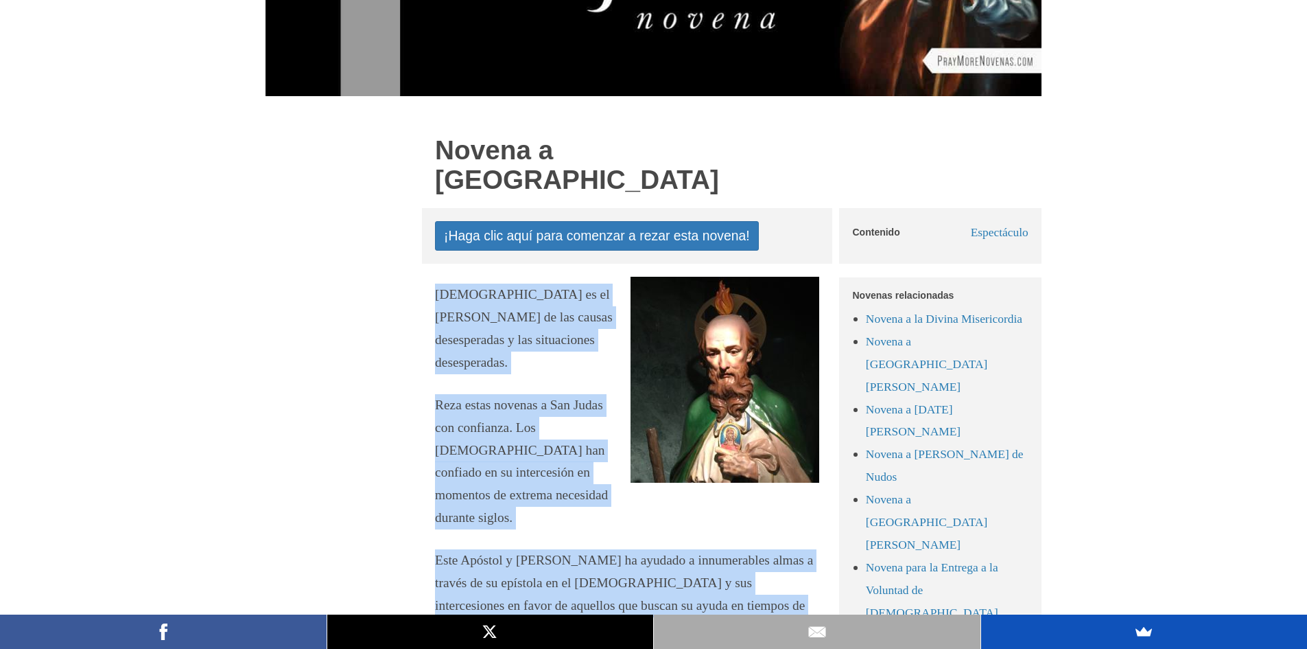
drag, startPoint x: 741, startPoint y: 319, endPoint x: 390, endPoint y: 248, distance: 358.4
copy div "Lor Ipsum do si ametc adipisc el sed doeius temporincidi u lab etdoloremag aliq…"
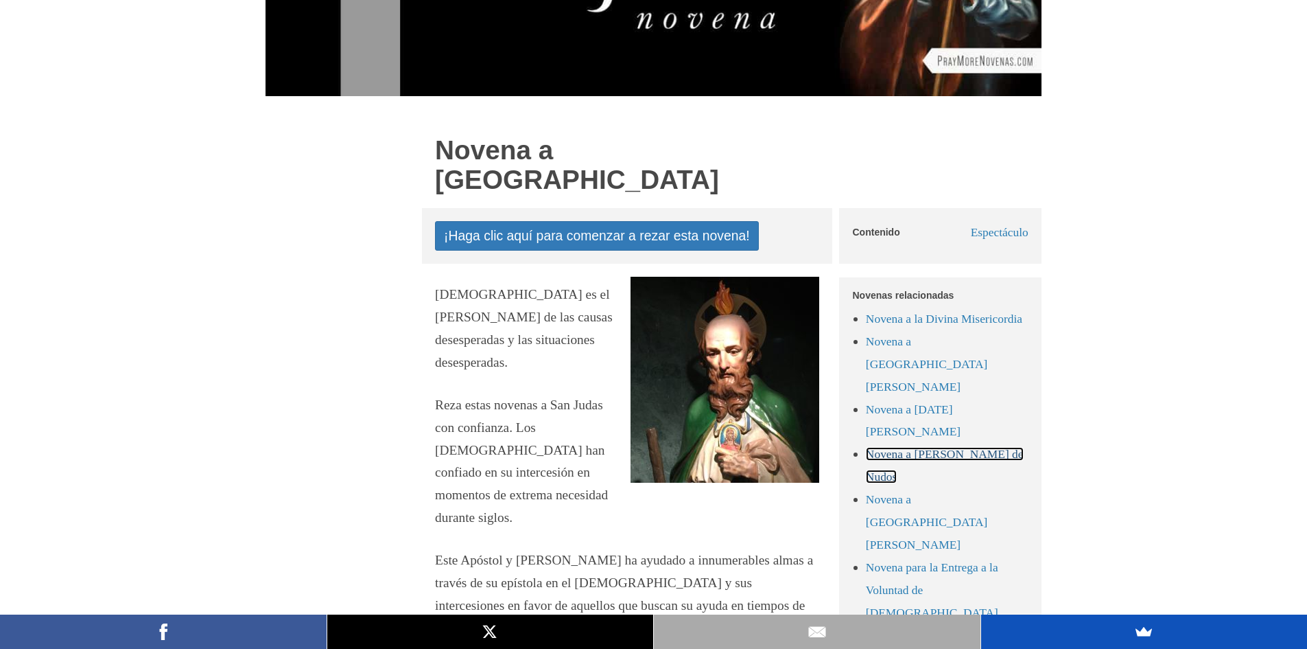
click at [975, 447] on font "Novena a [PERSON_NAME] de Nudos" at bounding box center [945, 465] width 158 height 36
